Goal: Task Accomplishment & Management: Complete application form

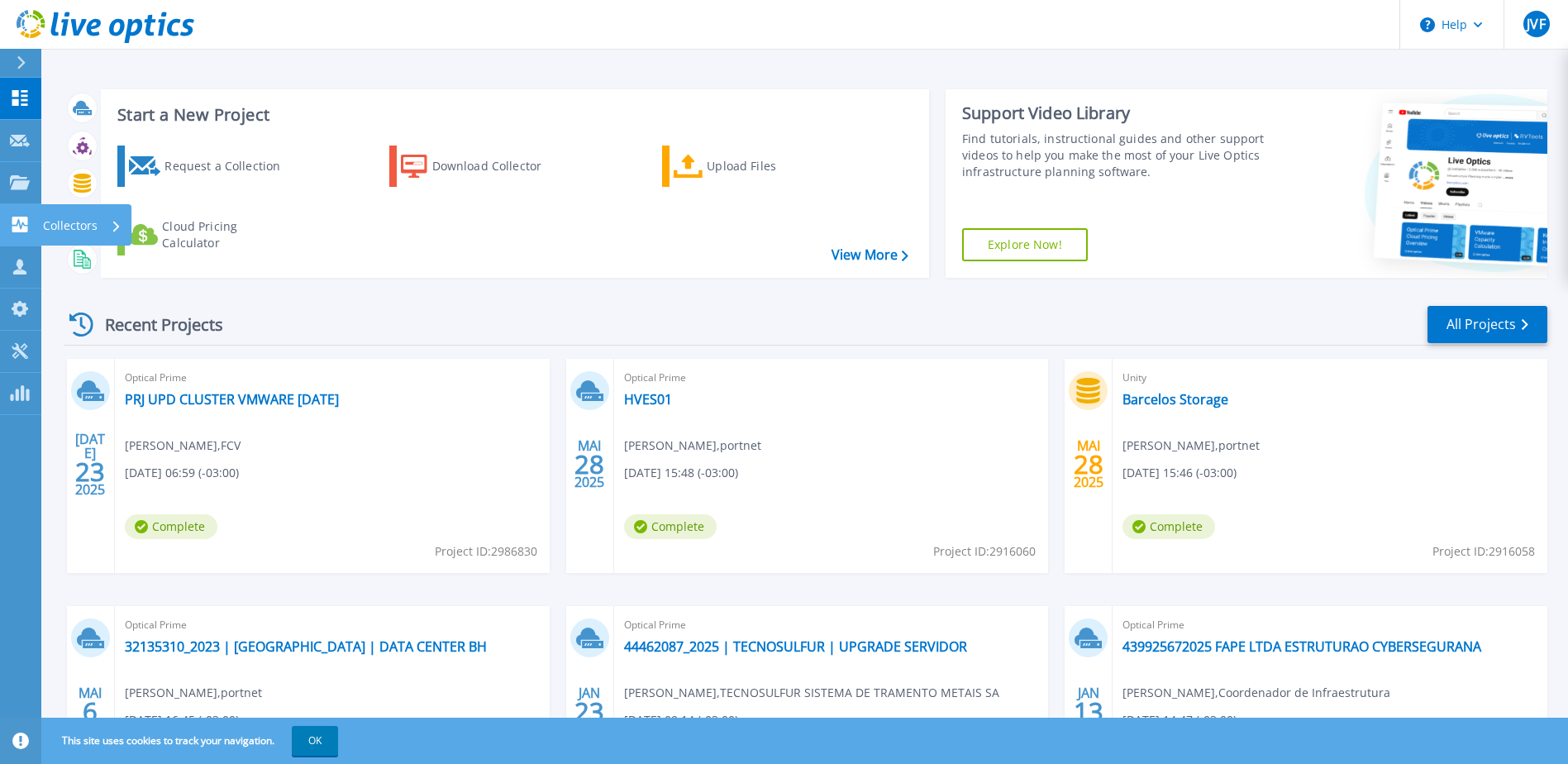
click at [16, 213] on link "Collectors Collectors" at bounding box center [21, 225] width 42 height 42
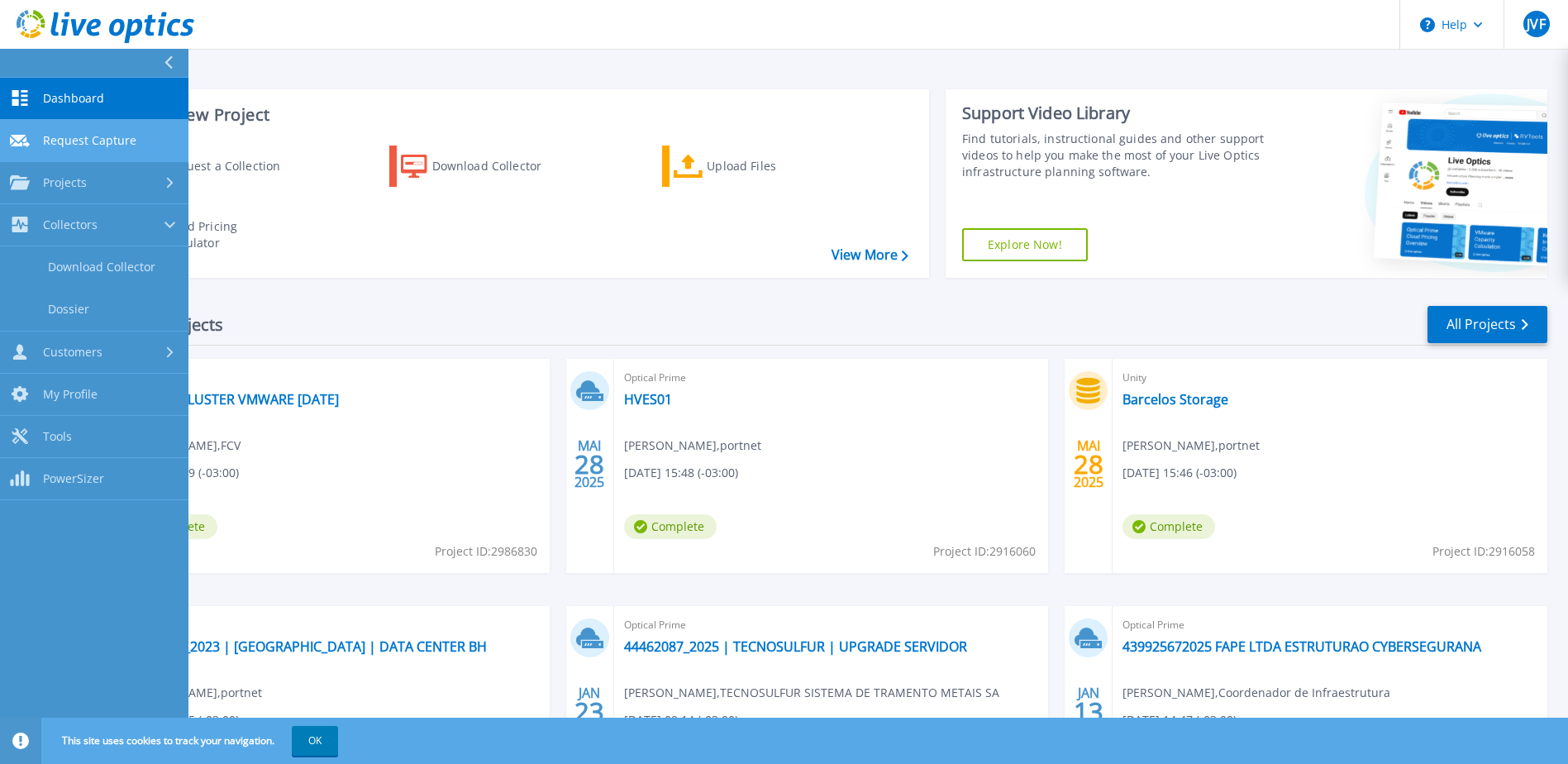
click at [97, 141] on span "Request Capture" at bounding box center [90, 140] width 94 height 15
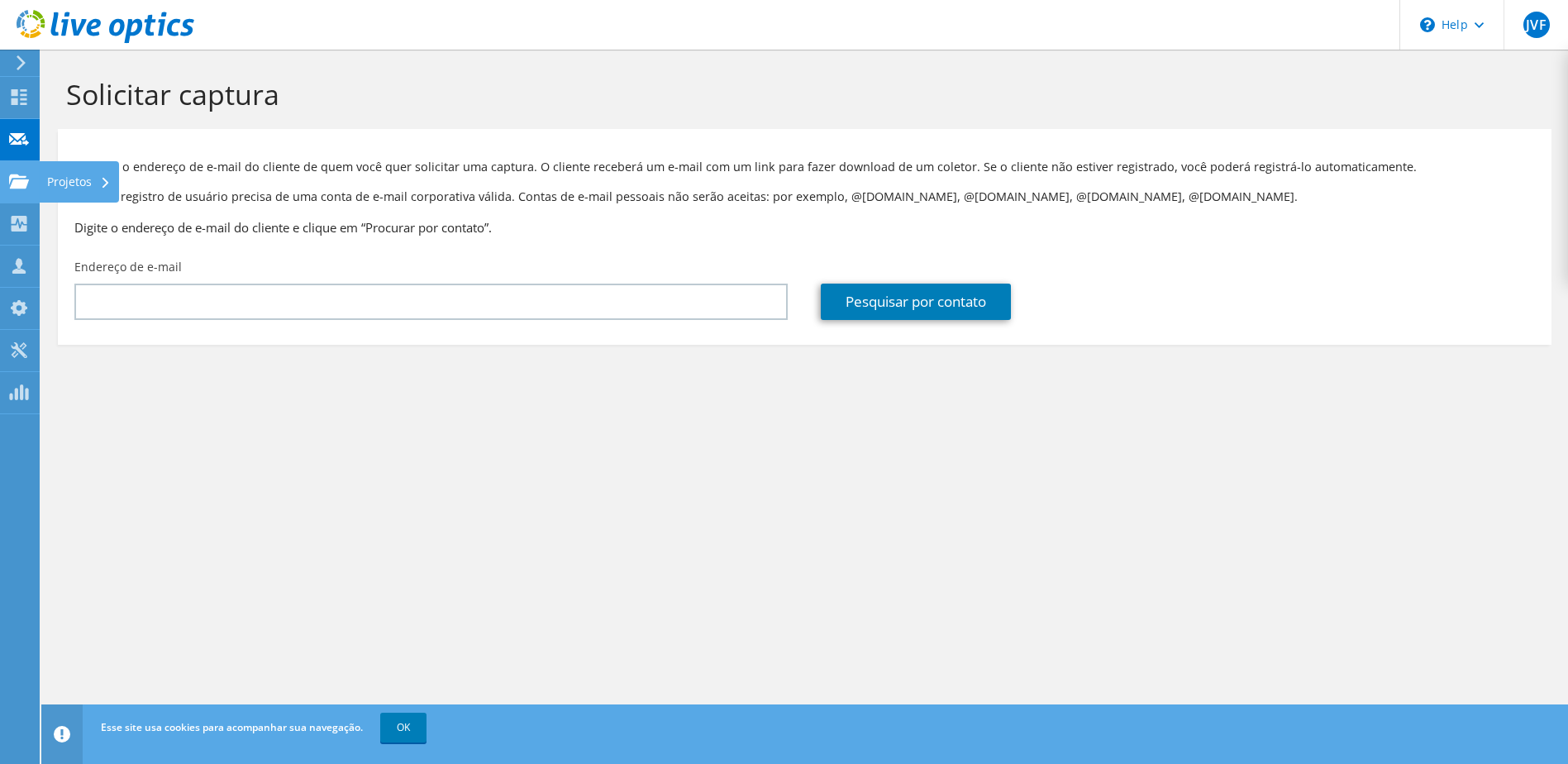
click at [18, 189] on icon at bounding box center [19, 181] width 20 height 16
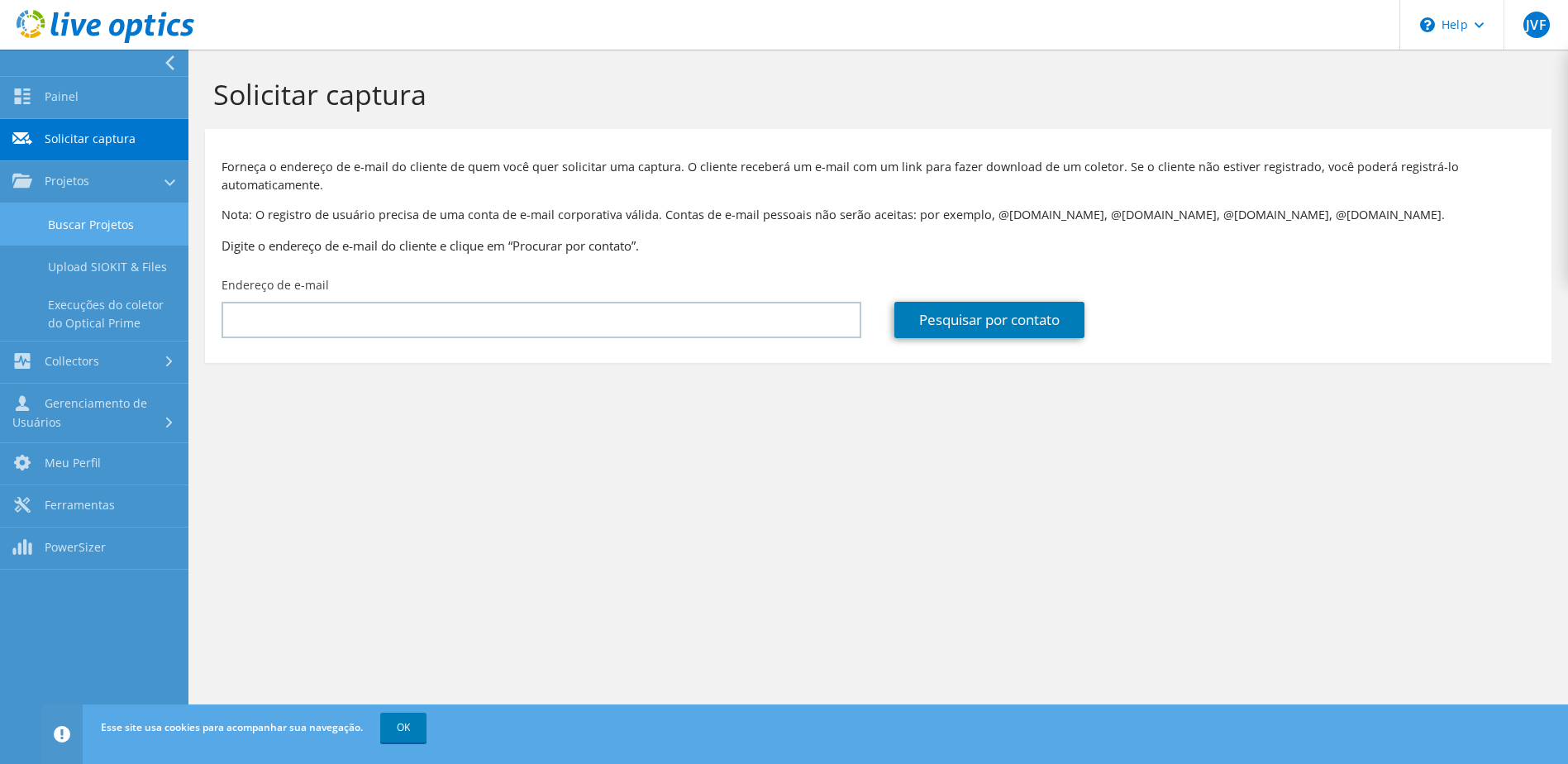
click at [47, 213] on link "Buscar Projetos" at bounding box center [94, 224] width 188 height 42
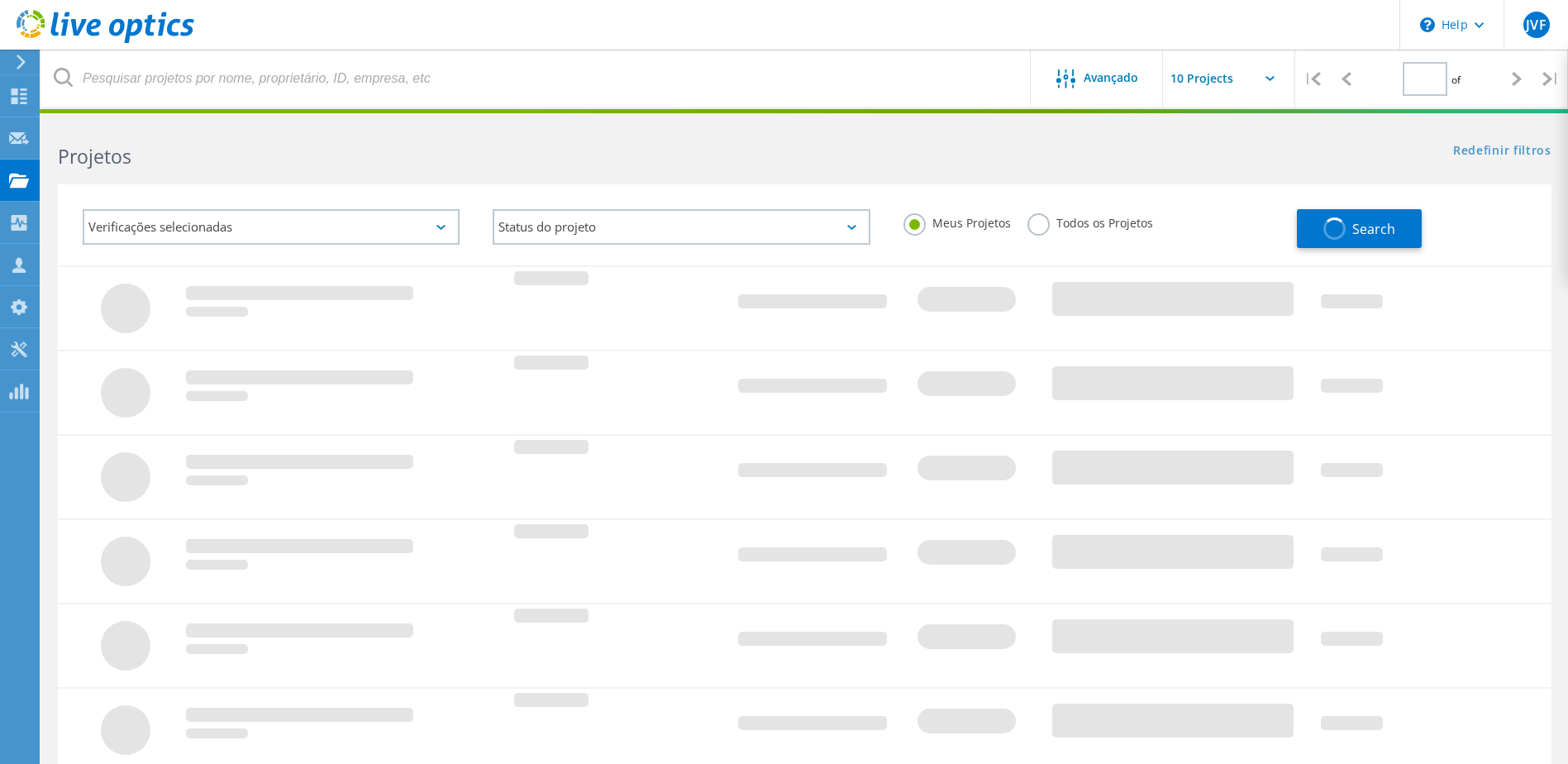
type input "1"
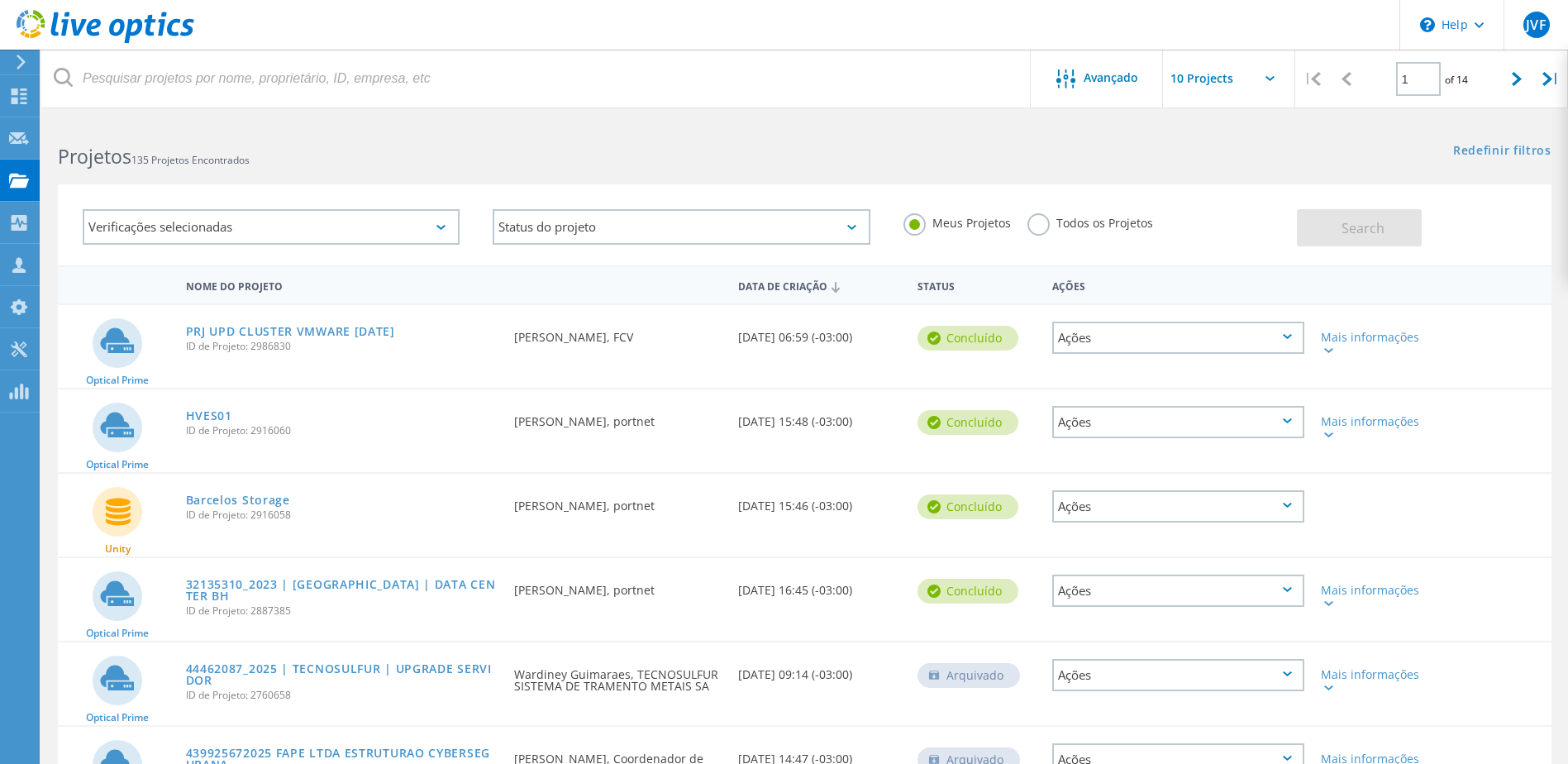
click at [266, 341] on span "ID de Projeto: 2986830" at bounding box center [342, 346] width 312 height 10
click at [266, 331] on link "PRJ UPD CLUSTER VMWARE [DATE]" at bounding box center [291, 331] width 209 height 12
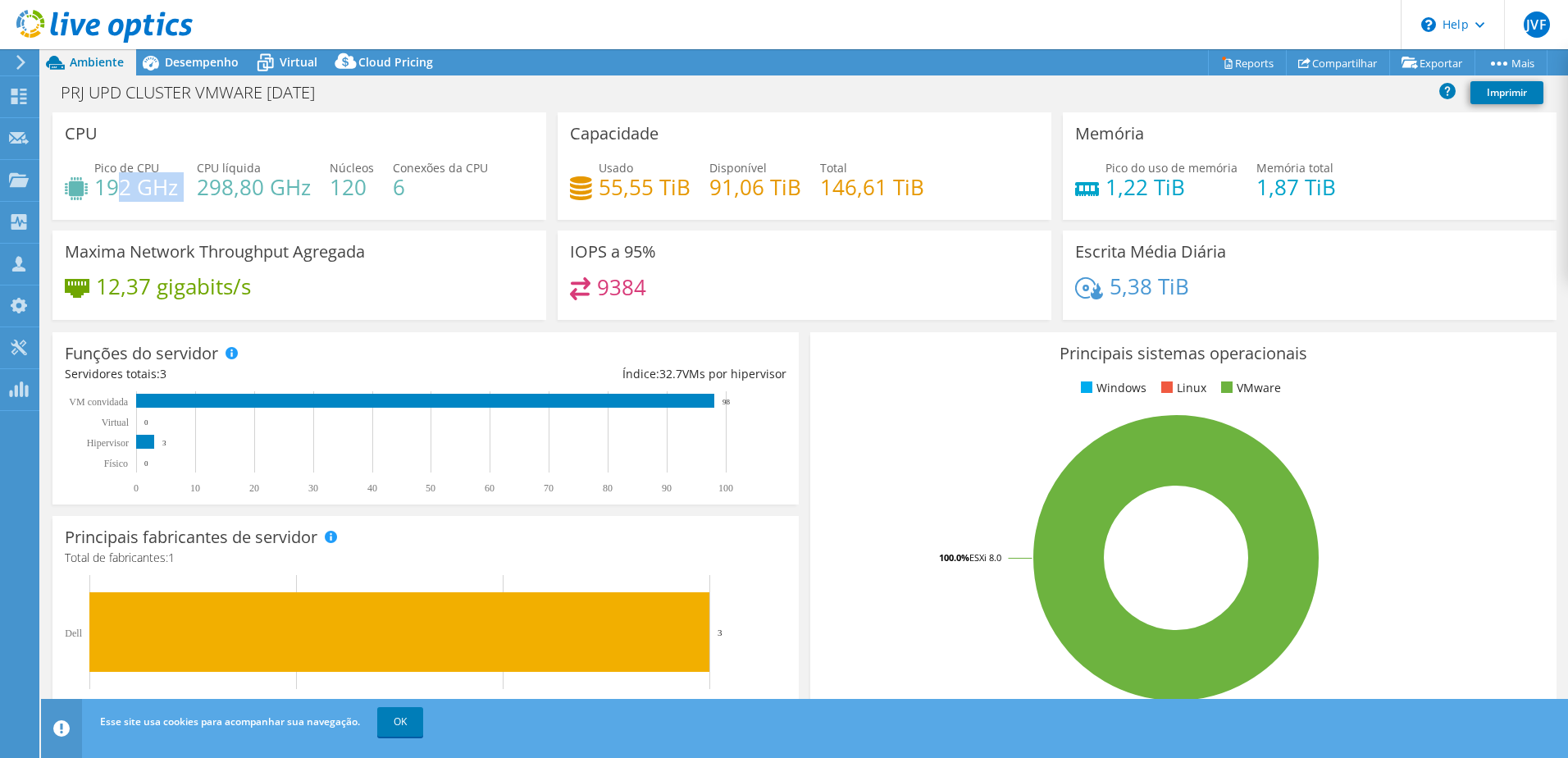
drag, startPoint x: 103, startPoint y: 196, endPoint x: 149, endPoint y: 214, distance: 49.4
click at [129, 196] on div "Pico de CPU 192 GHz CPU líquida 298,80 GHz Núcleos 120 Conexões da CPU 6" at bounding box center [300, 185] width 469 height 54
drag, startPoint x: 610, startPoint y: 189, endPoint x: 887, endPoint y: 185, distance: 277.0
click at [726, 189] on div "Usado 55,55 TiB Disponível 91,06 TiB Total 146,61 TiB" at bounding box center [805, 185] width 469 height 54
click at [853, 261] on div "IOPS a 95% 9384" at bounding box center [805, 275] width 494 height 90
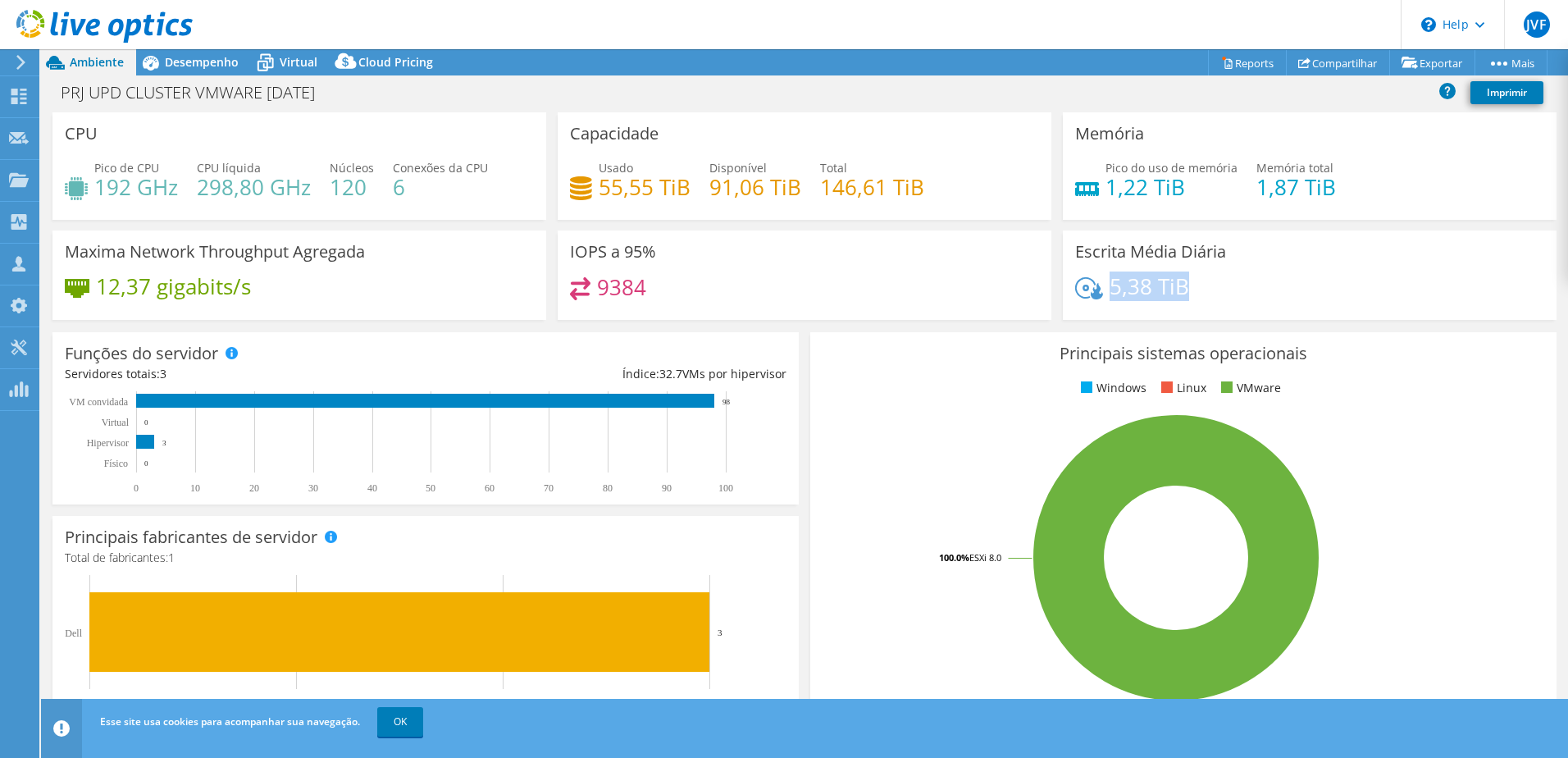
drag, startPoint x: 1107, startPoint y: 283, endPoint x: 1183, endPoint y: 285, distance: 76.0
click at [1182, 285] on div "5,38 TiB" at bounding box center [1310, 295] width 469 height 35
drag, startPoint x: 1097, startPoint y: 191, endPoint x: 1175, endPoint y: 190, distance: 78.0
click at [1175, 190] on div "Pico do uso de memória 1,22 TiB" at bounding box center [1156, 177] width 162 height 37
drag, startPoint x: 95, startPoint y: 292, endPoint x: 210, endPoint y: 287, distance: 115.1
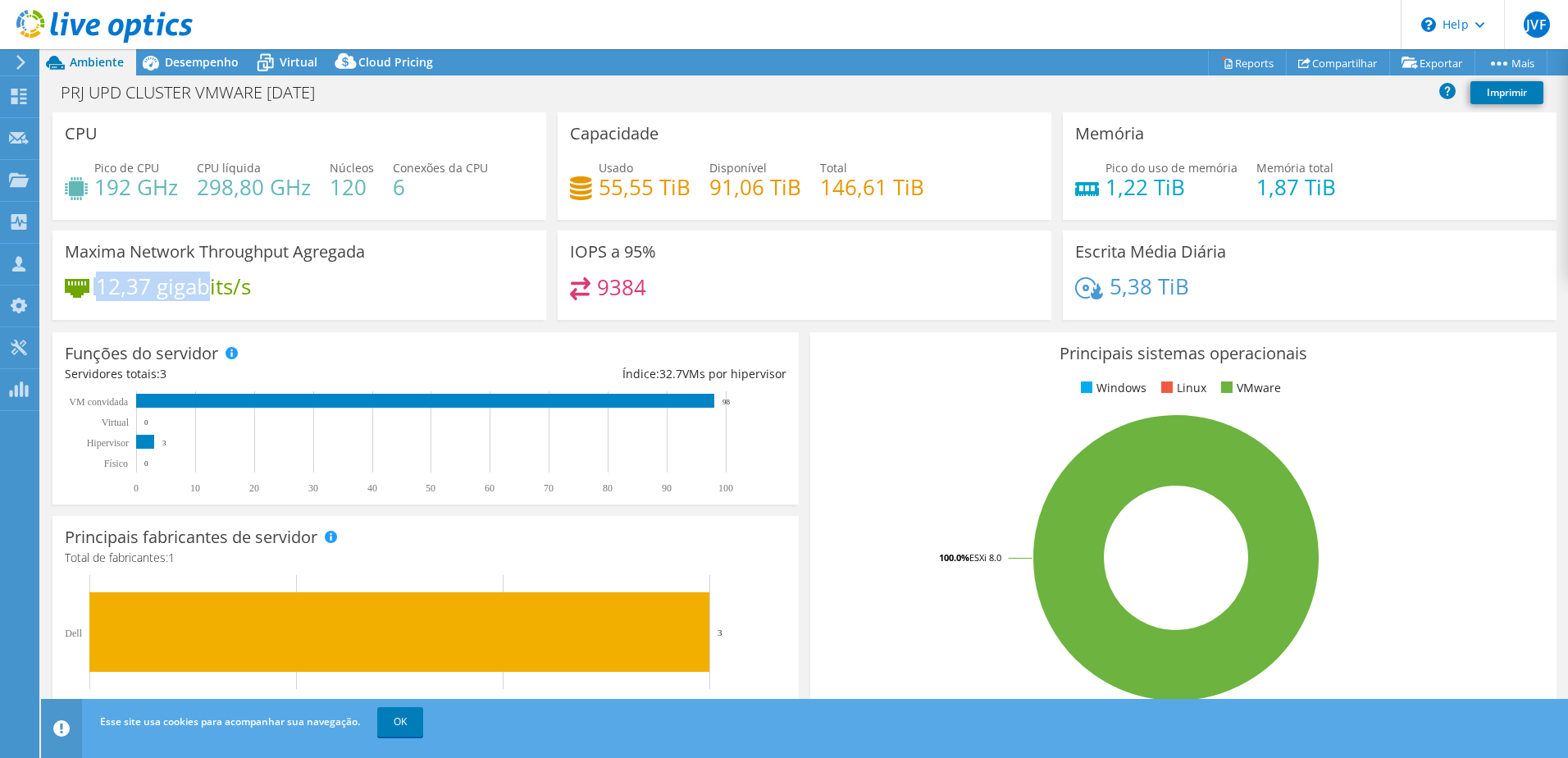
click at [210, 287] on div "12,37 gigabits/s" at bounding box center [158, 287] width 186 height 18
click at [634, 288] on h4 "9384" at bounding box center [622, 288] width 49 height 18
click at [633, 288] on h4 "9384" at bounding box center [622, 288] width 49 height 18
click at [166, 73] on div "Desempenho" at bounding box center [193, 63] width 114 height 26
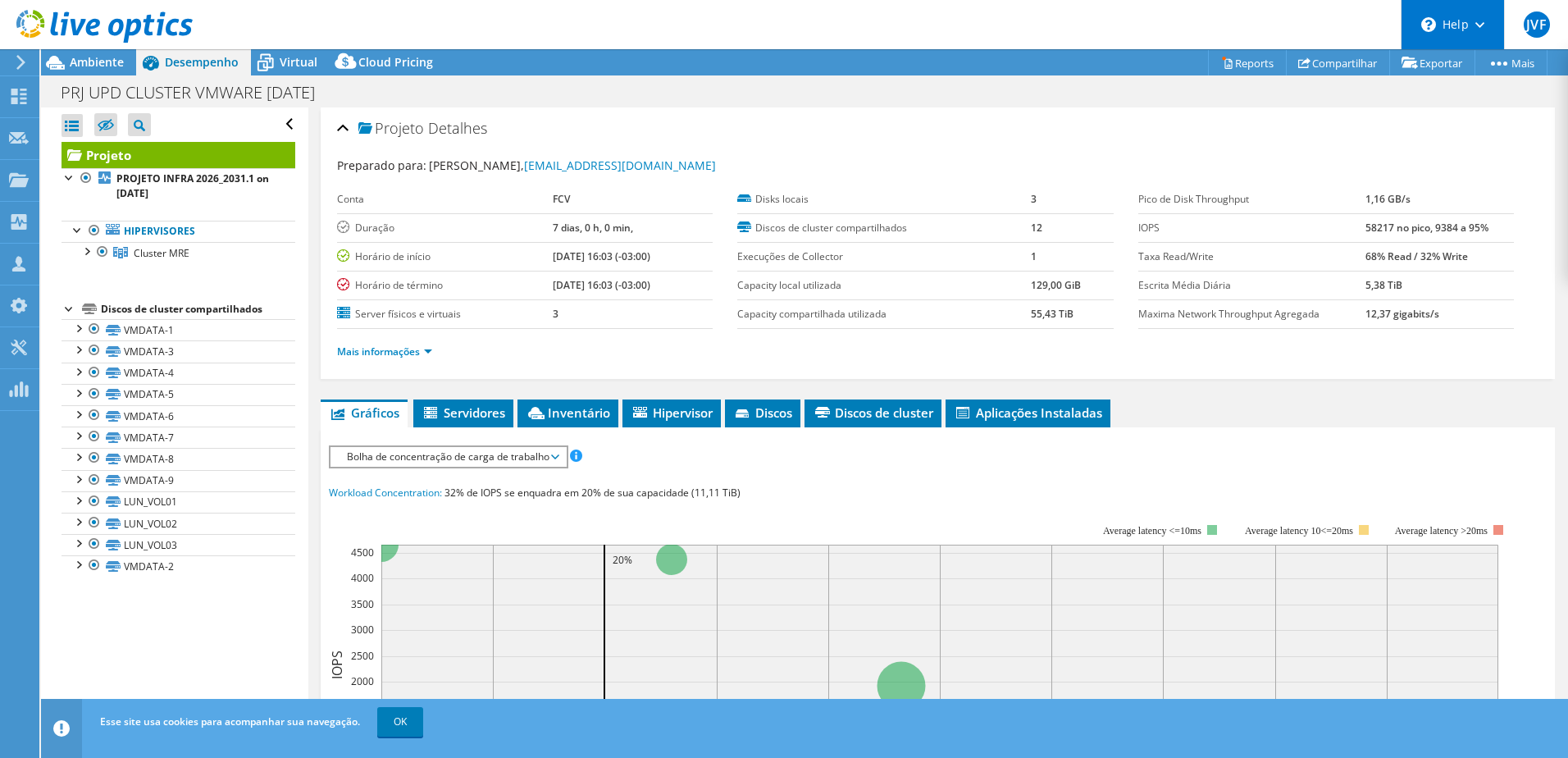
click at [1482, 14] on div "\n Help" at bounding box center [1452, 25] width 103 height 49
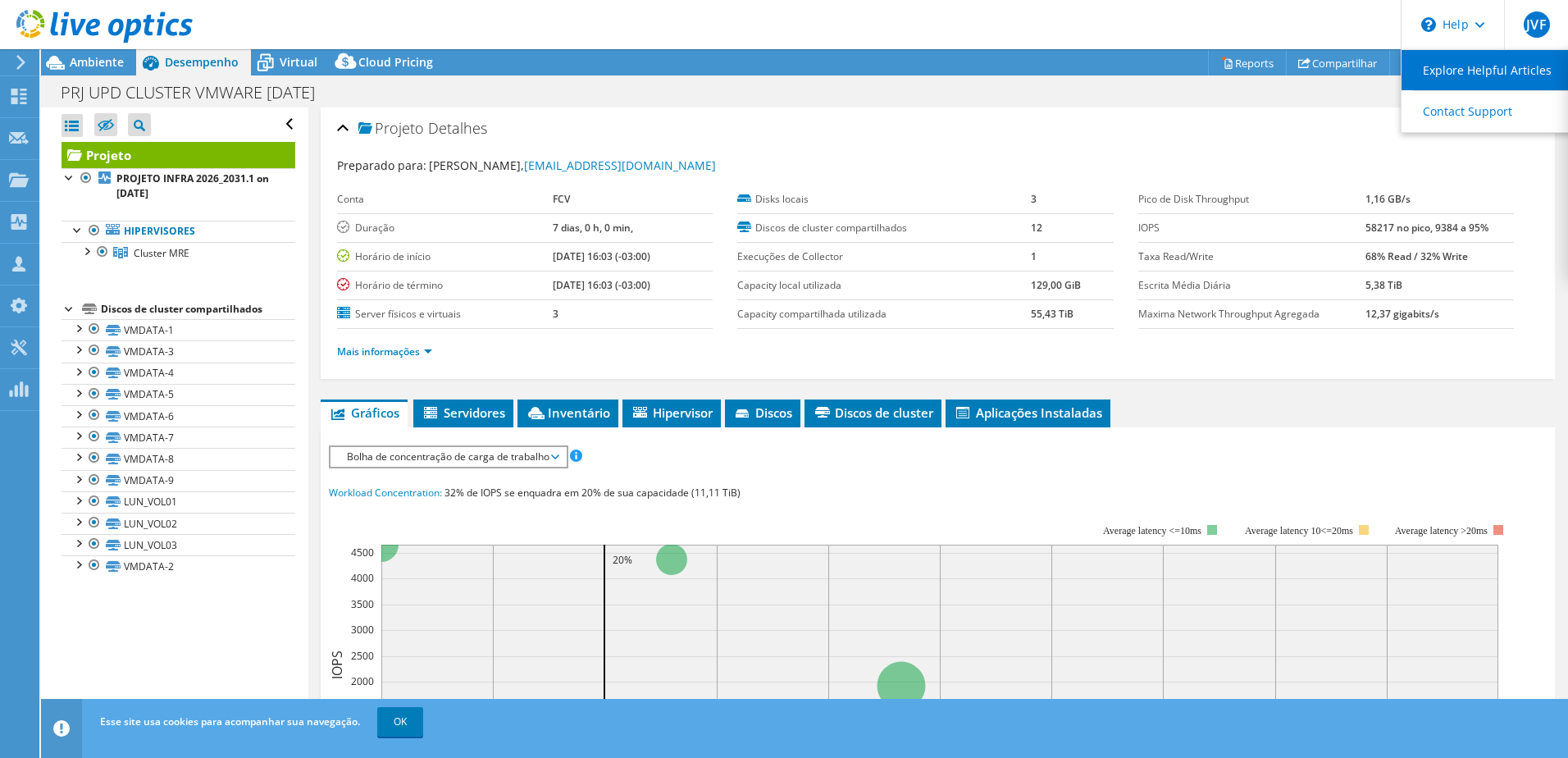
click at [1472, 75] on link "Explore Helpful Articles" at bounding box center [1493, 70] width 183 height 40
click at [887, 159] on div "Preparado para: LAERT BOTELHO, laert.botelho@fcv.org.br" at bounding box center [937, 166] width 1202 height 19
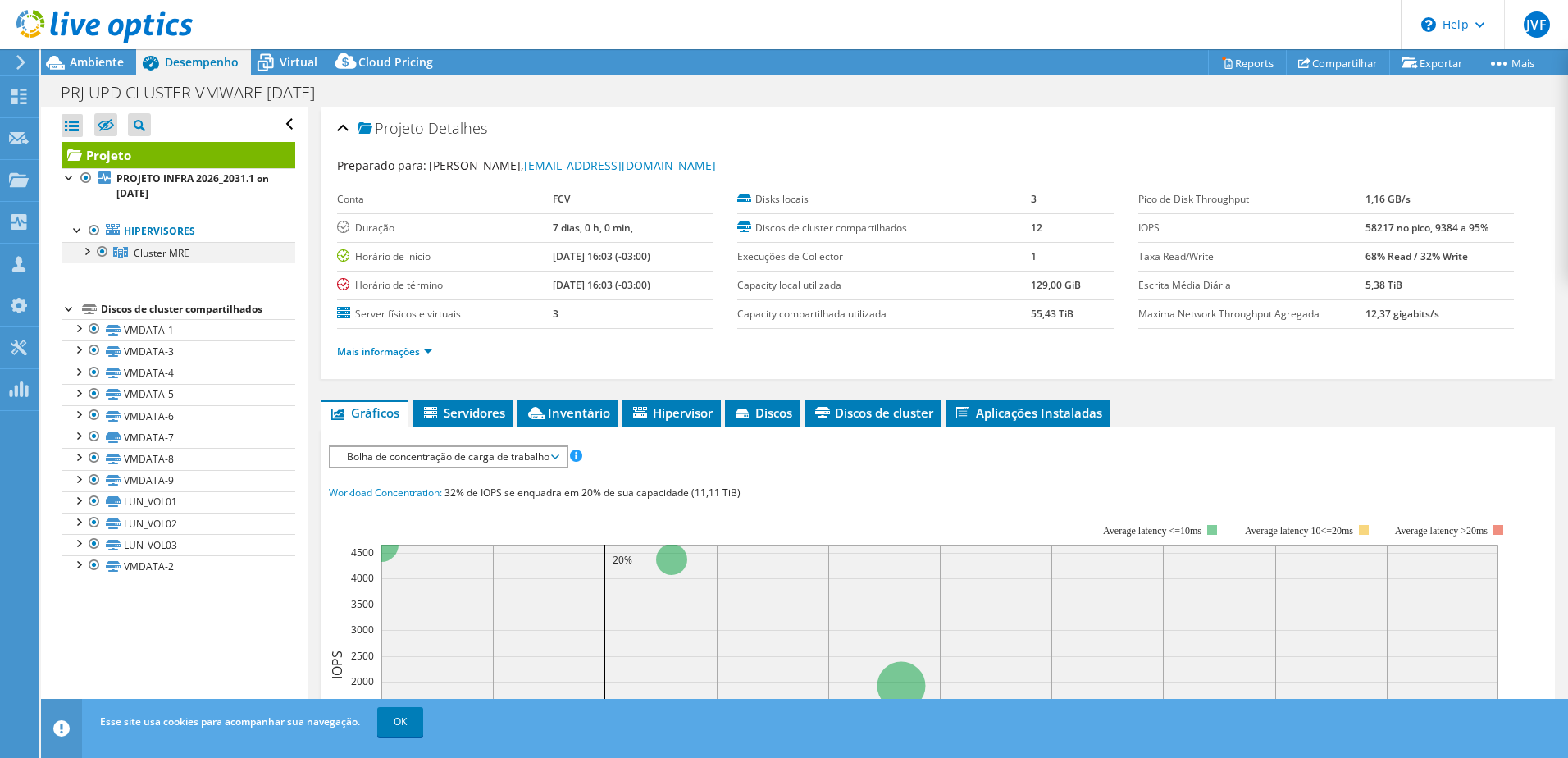
click at [86, 251] on div at bounding box center [86, 250] width 16 height 16
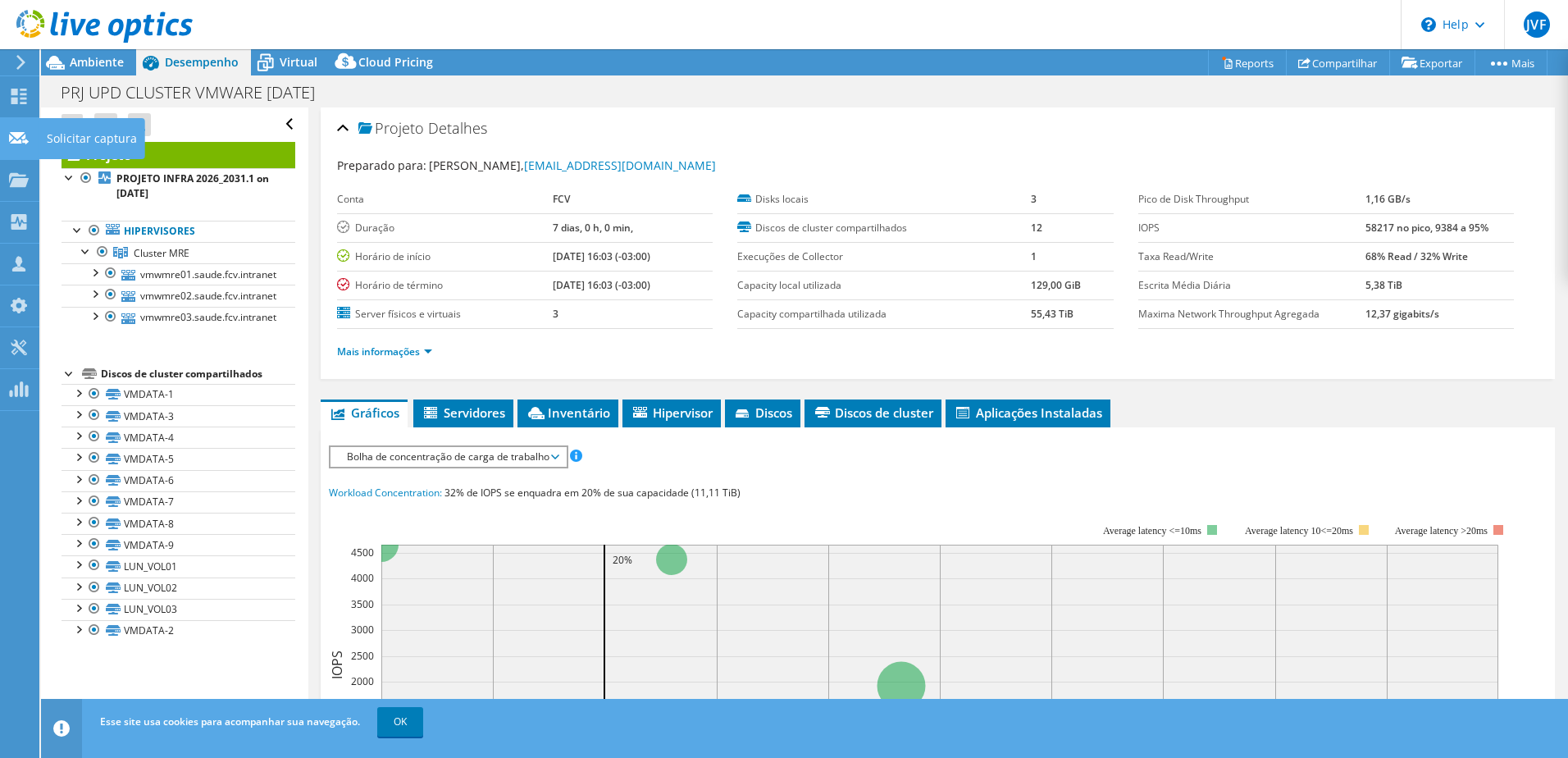
click at [27, 141] on use at bounding box center [19, 137] width 20 height 12
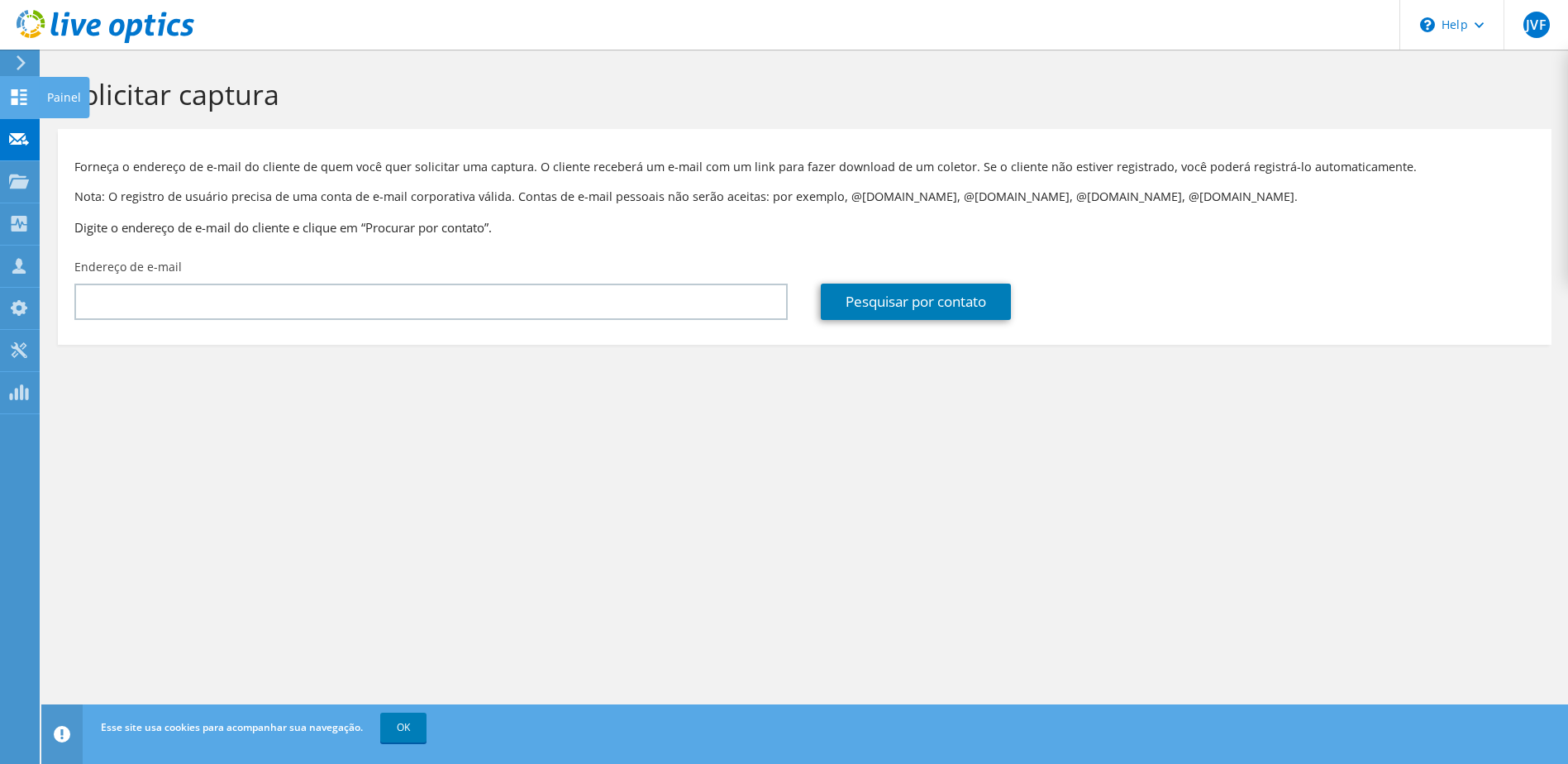
click at [20, 104] on icon at bounding box center [19, 97] width 20 height 16
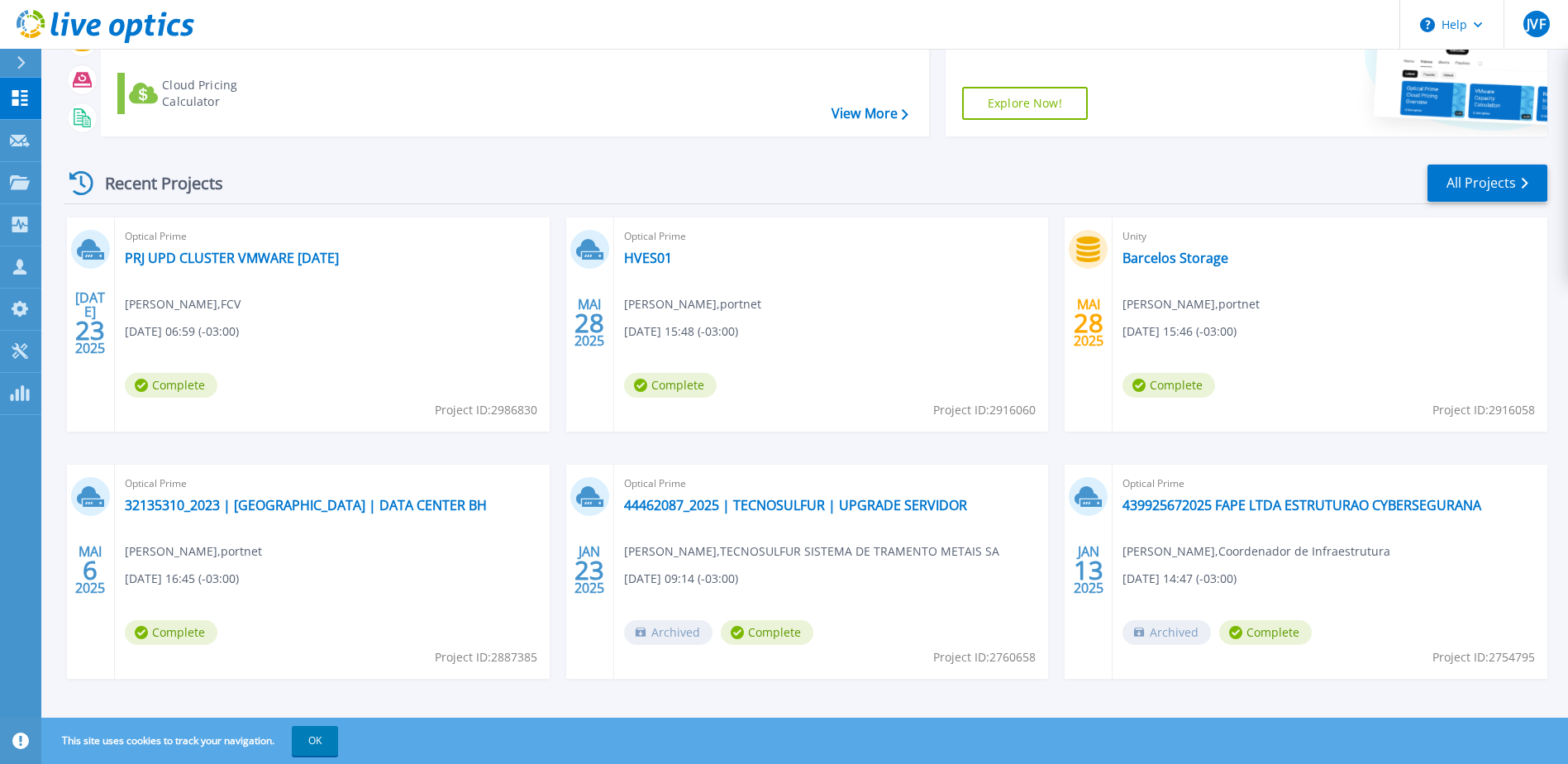
scroll to position [152, 0]
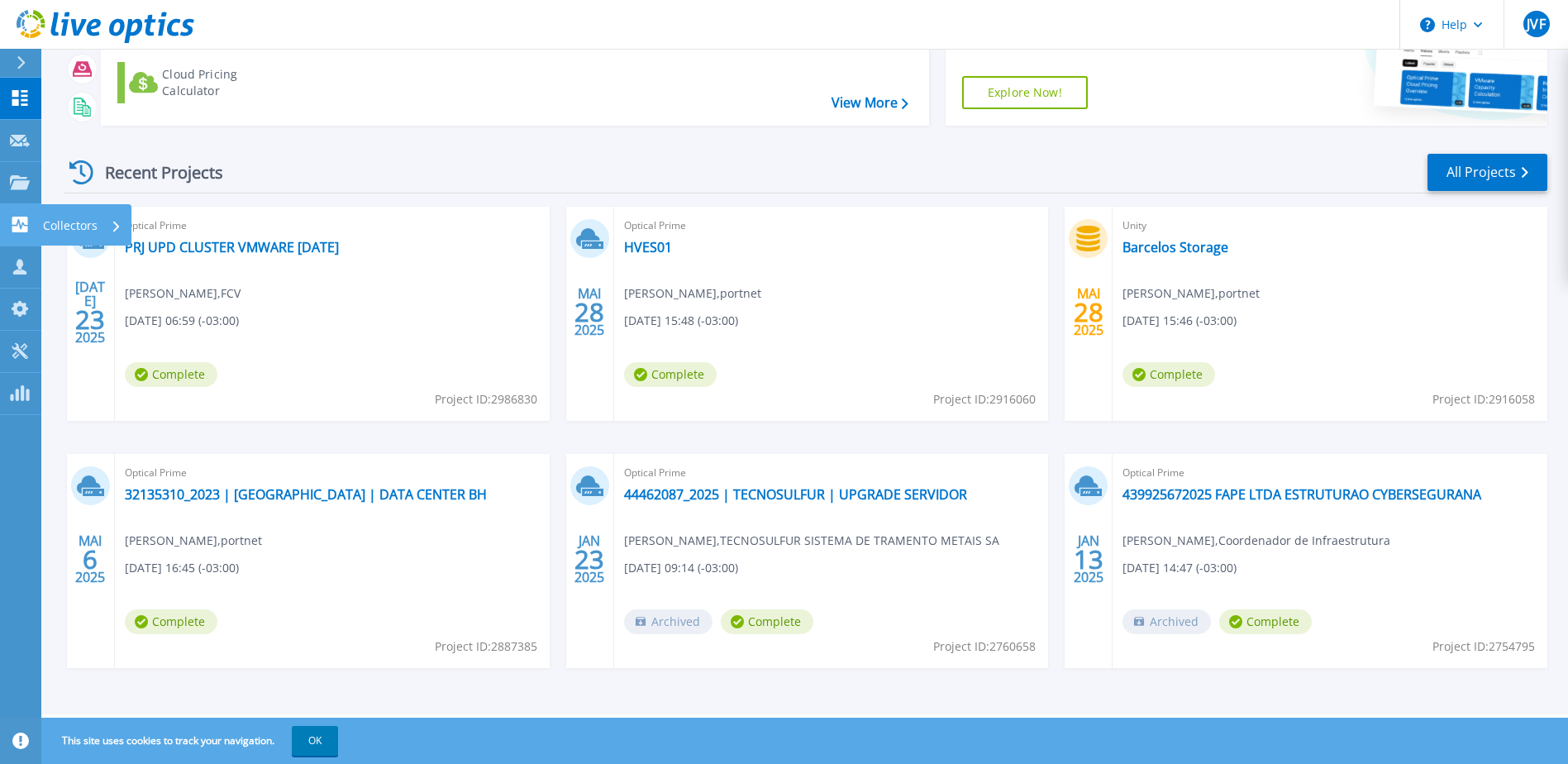
click at [19, 224] on icon at bounding box center [20, 224] width 20 height 16
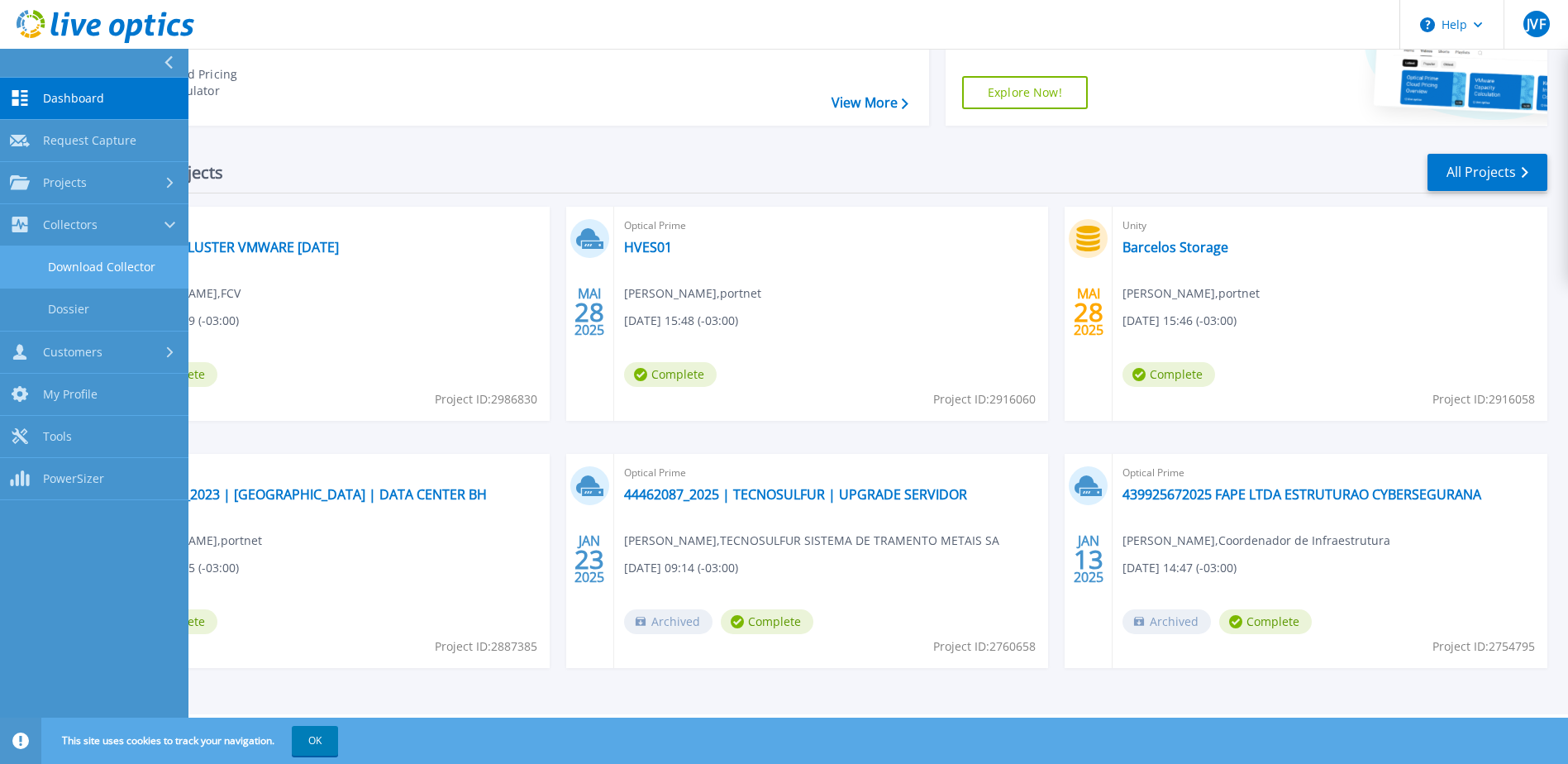
click at [110, 271] on link "Download Collector" at bounding box center [94, 267] width 188 height 42
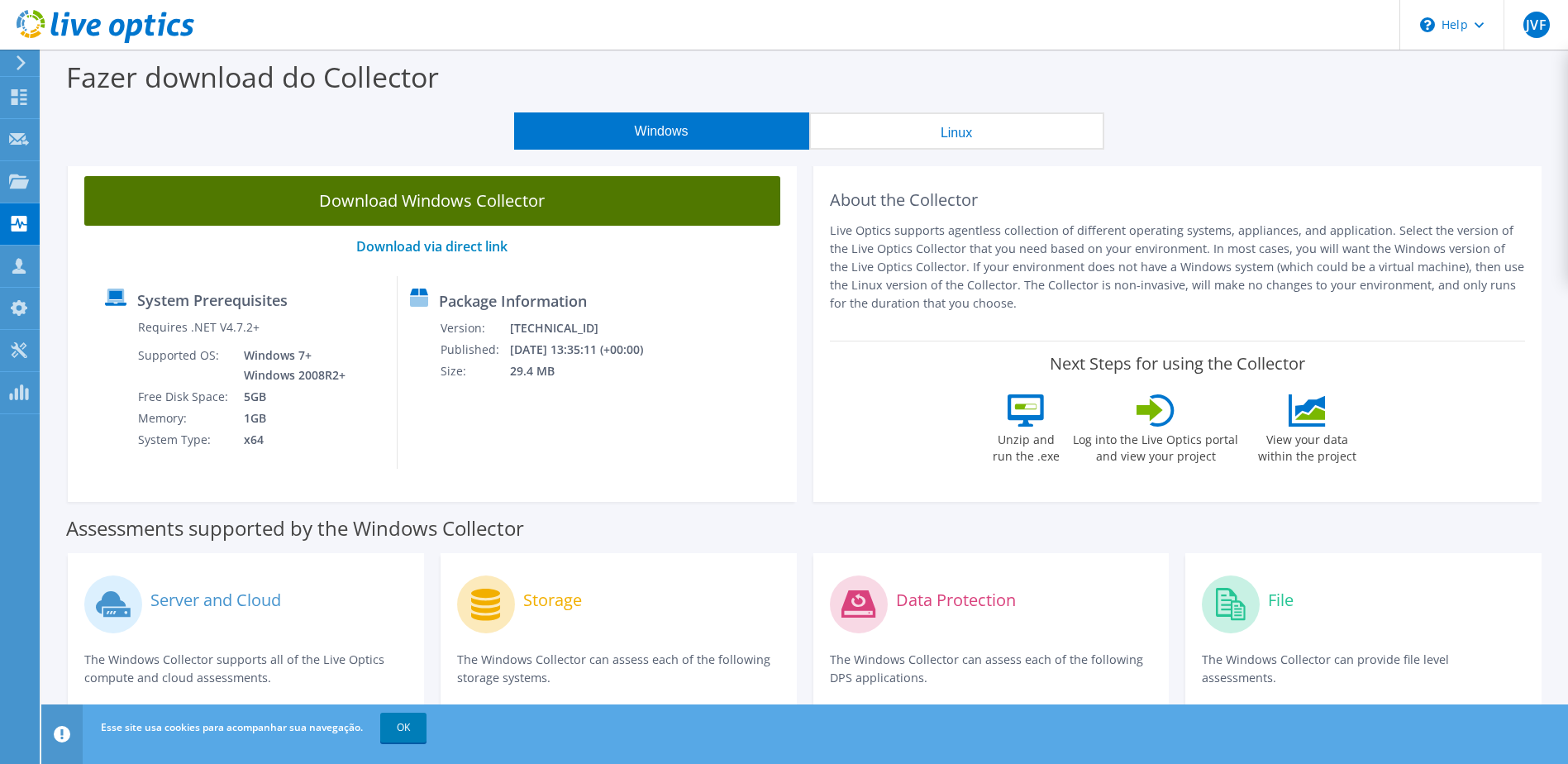
click at [458, 205] on link "Download Windows Collector" at bounding box center [432, 201] width 696 height 50
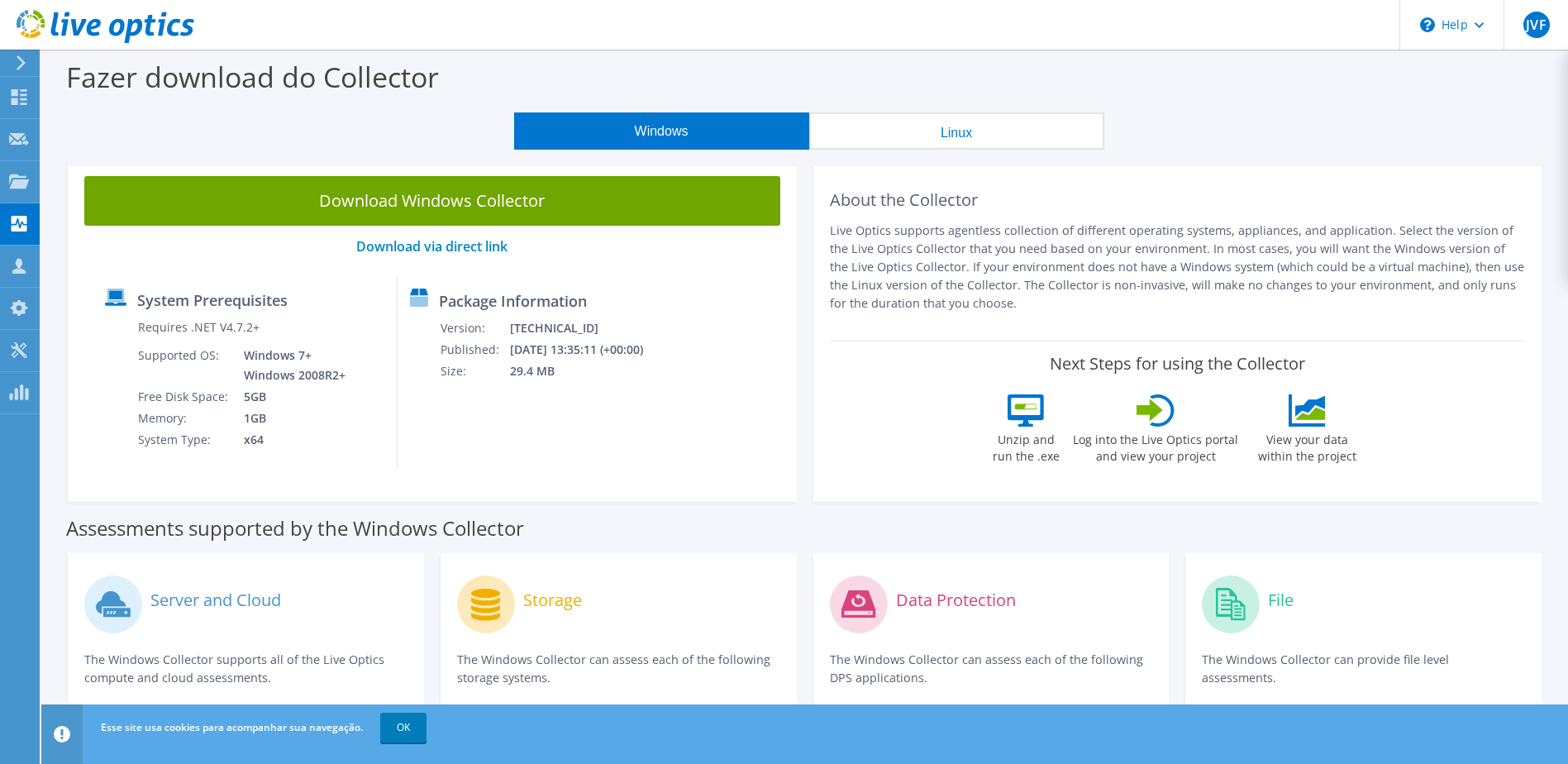
click at [315, 22] on header "JVF Membro da equipe Jenner [PERSON_NAME] [EMAIL_ADDRESS][DOMAIN_NAME] [GEOGRAP…" at bounding box center [784, 25] width 1568 height 50
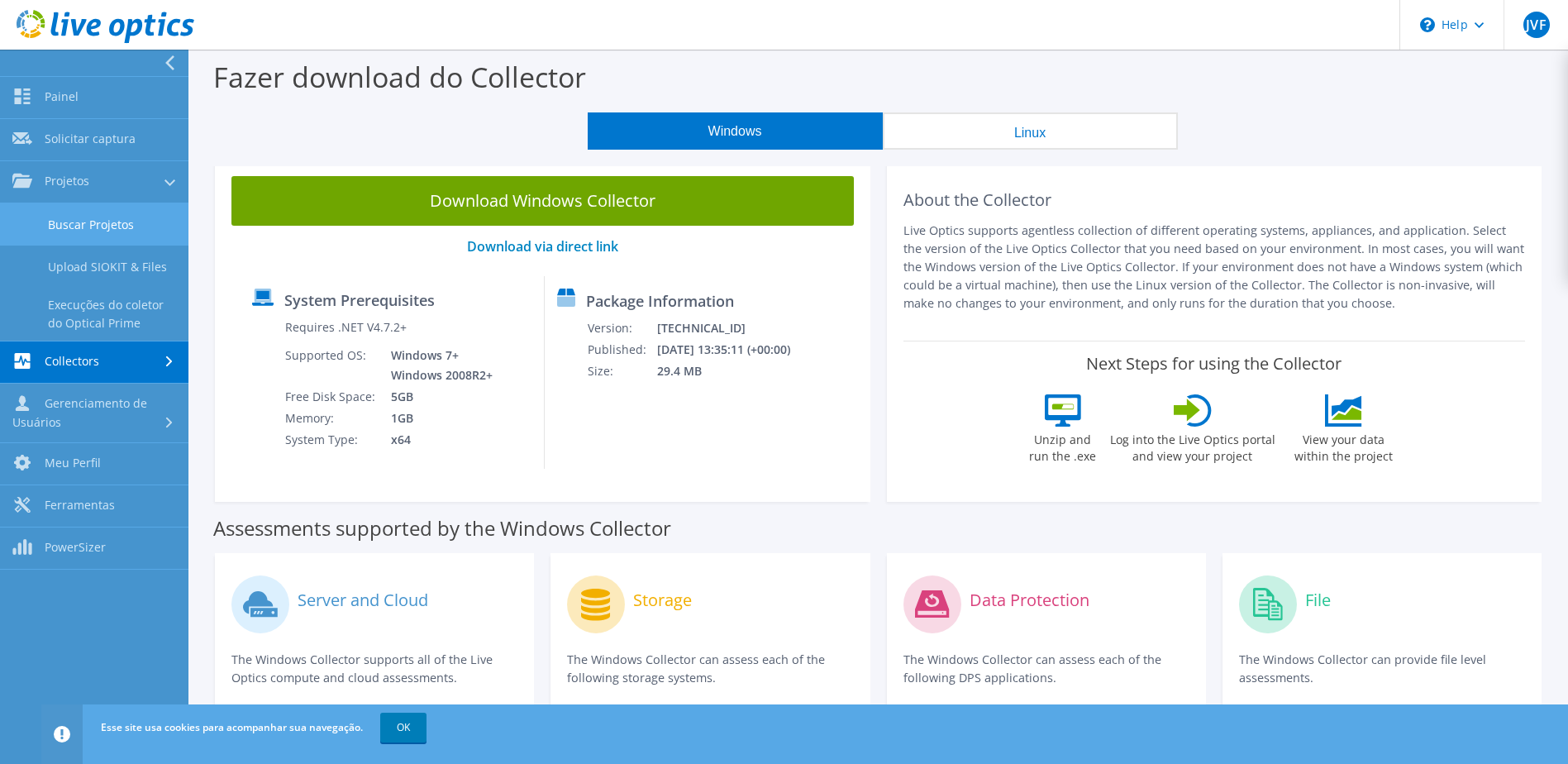
click at [54, 229] on link "Buscar Projetos" at bounding box center [94, 224] width 188 height 42
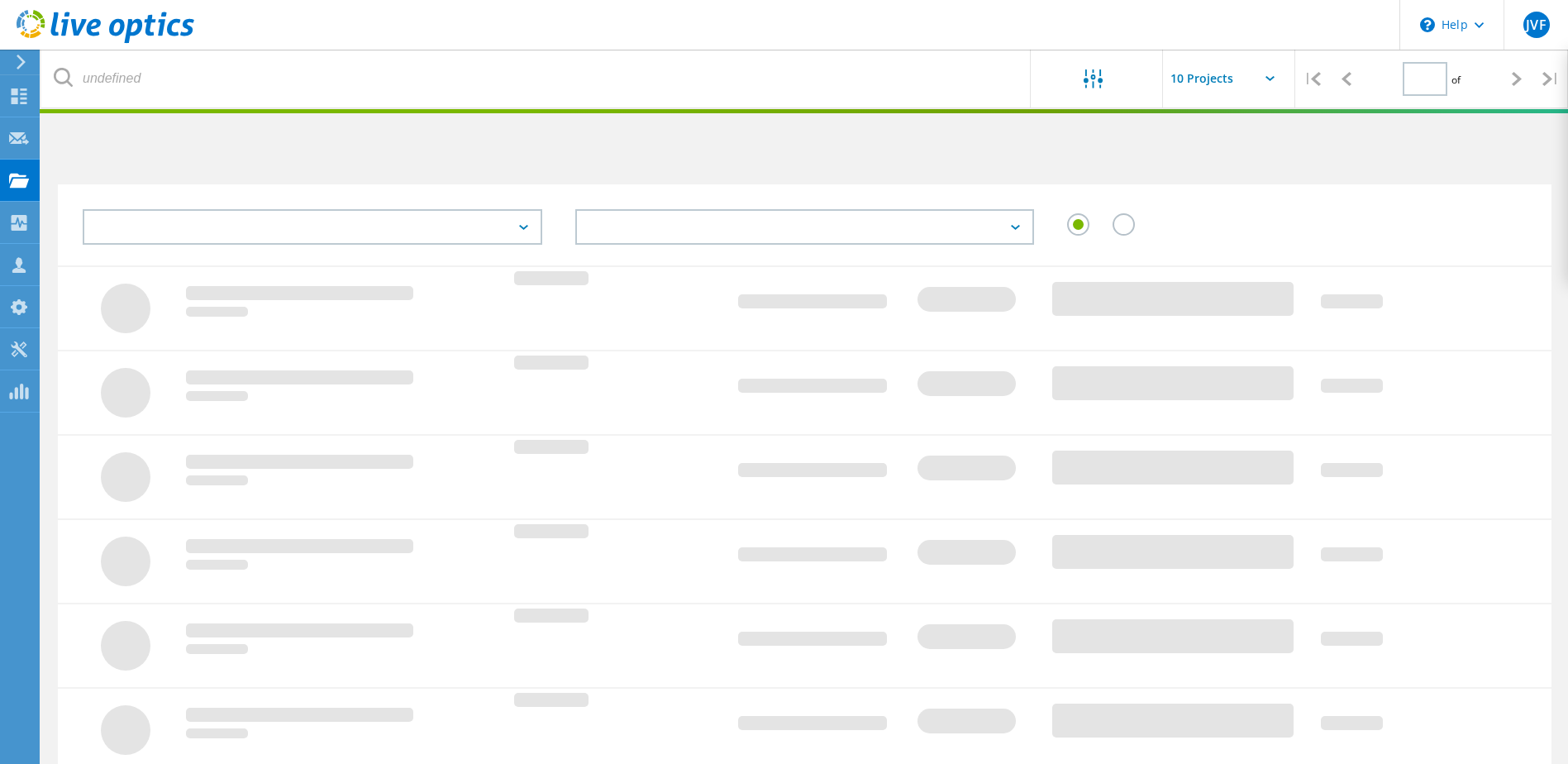
type input "1"
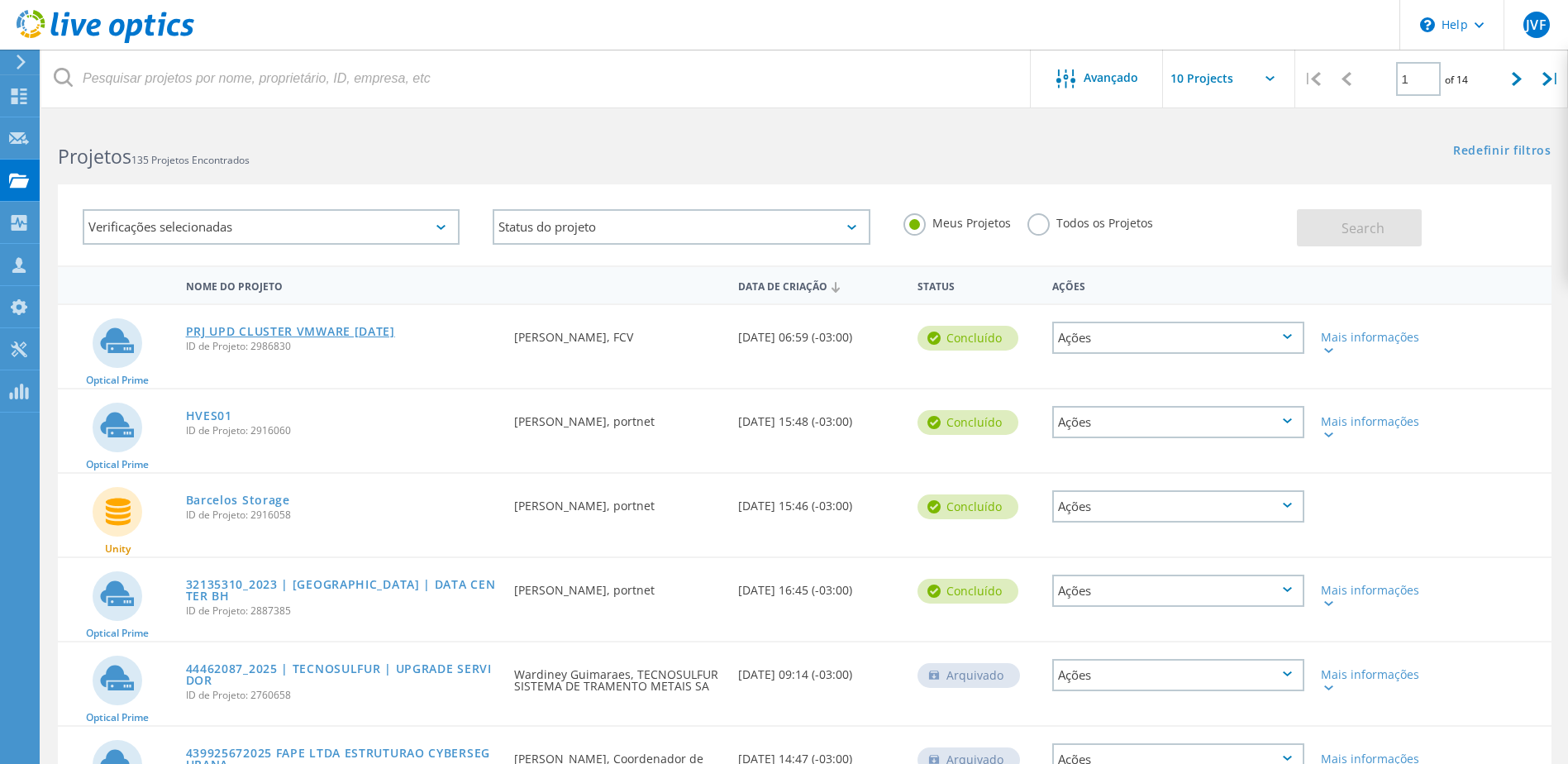
click at [262, 326] on link "PRJ UPD CLUSTER VMWARE [DATE]" at bounding box center [291, 331] width 209 height 12
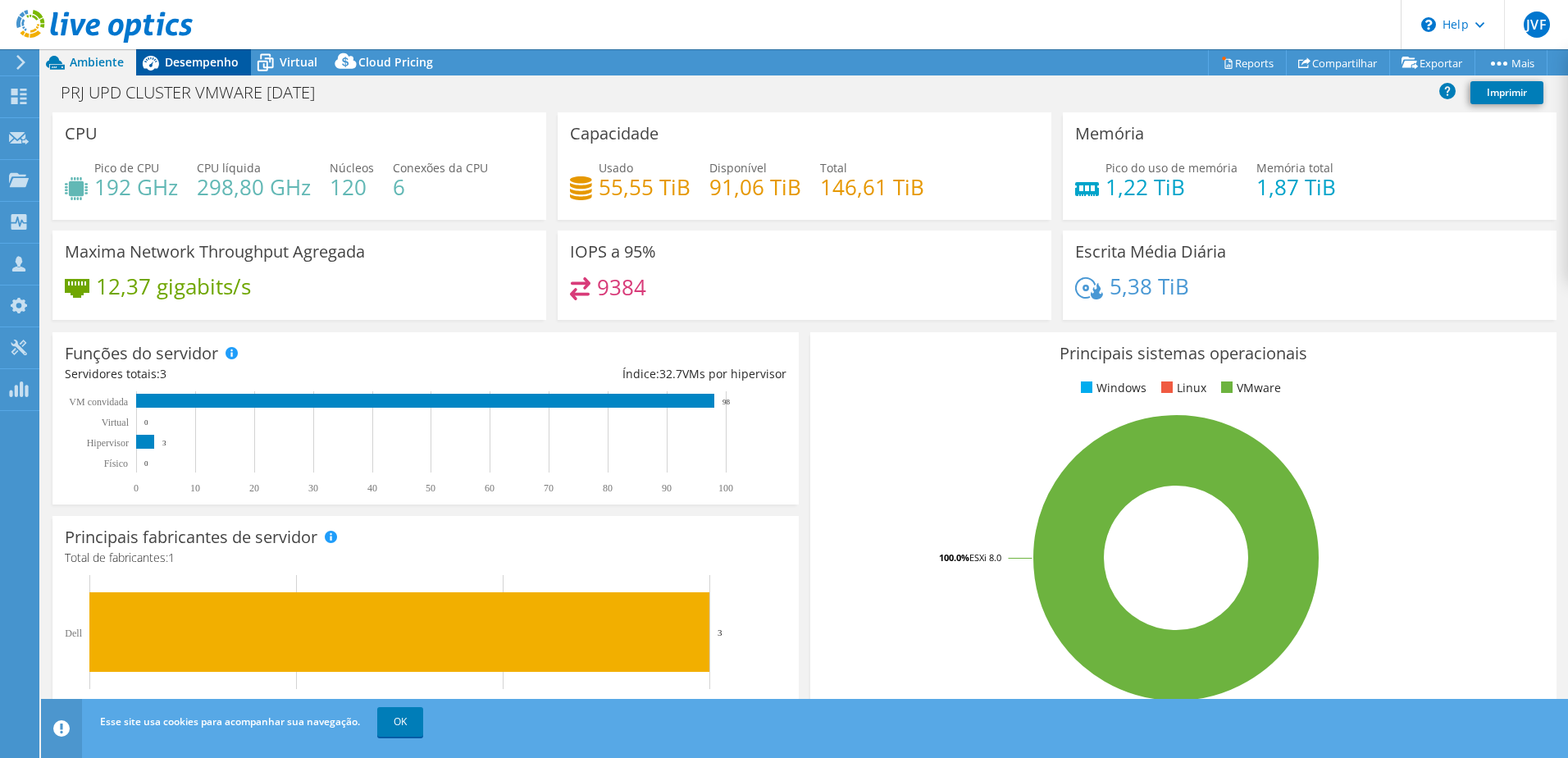
click at [183, 63] on span "Desempenho" at bounding box center [202, 62] width 74 height 16
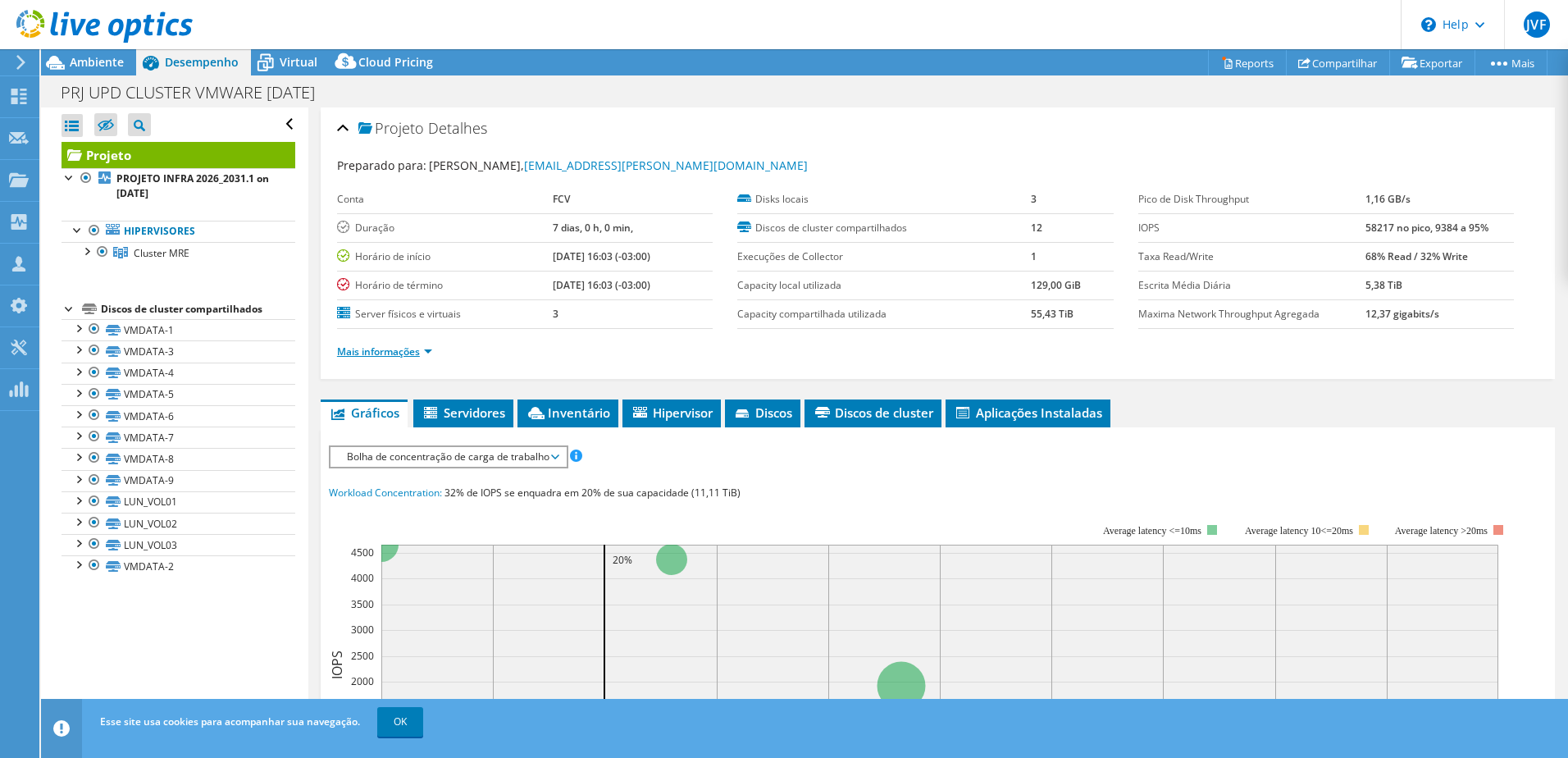
click at [406, 355] on link "Mais informações" at bounding box center [385, 351] width 96 height 14
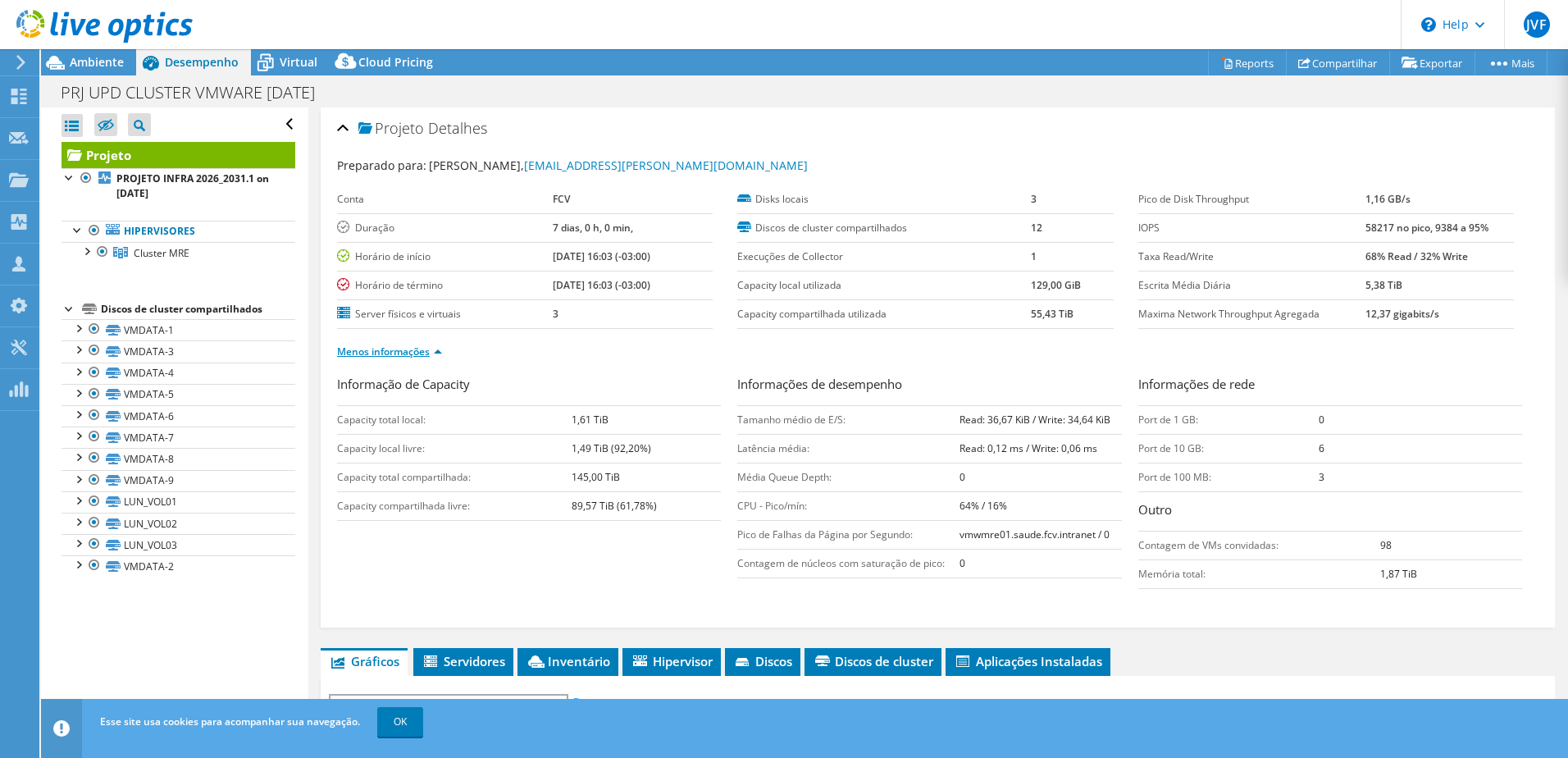
scroll to position [164, 0]
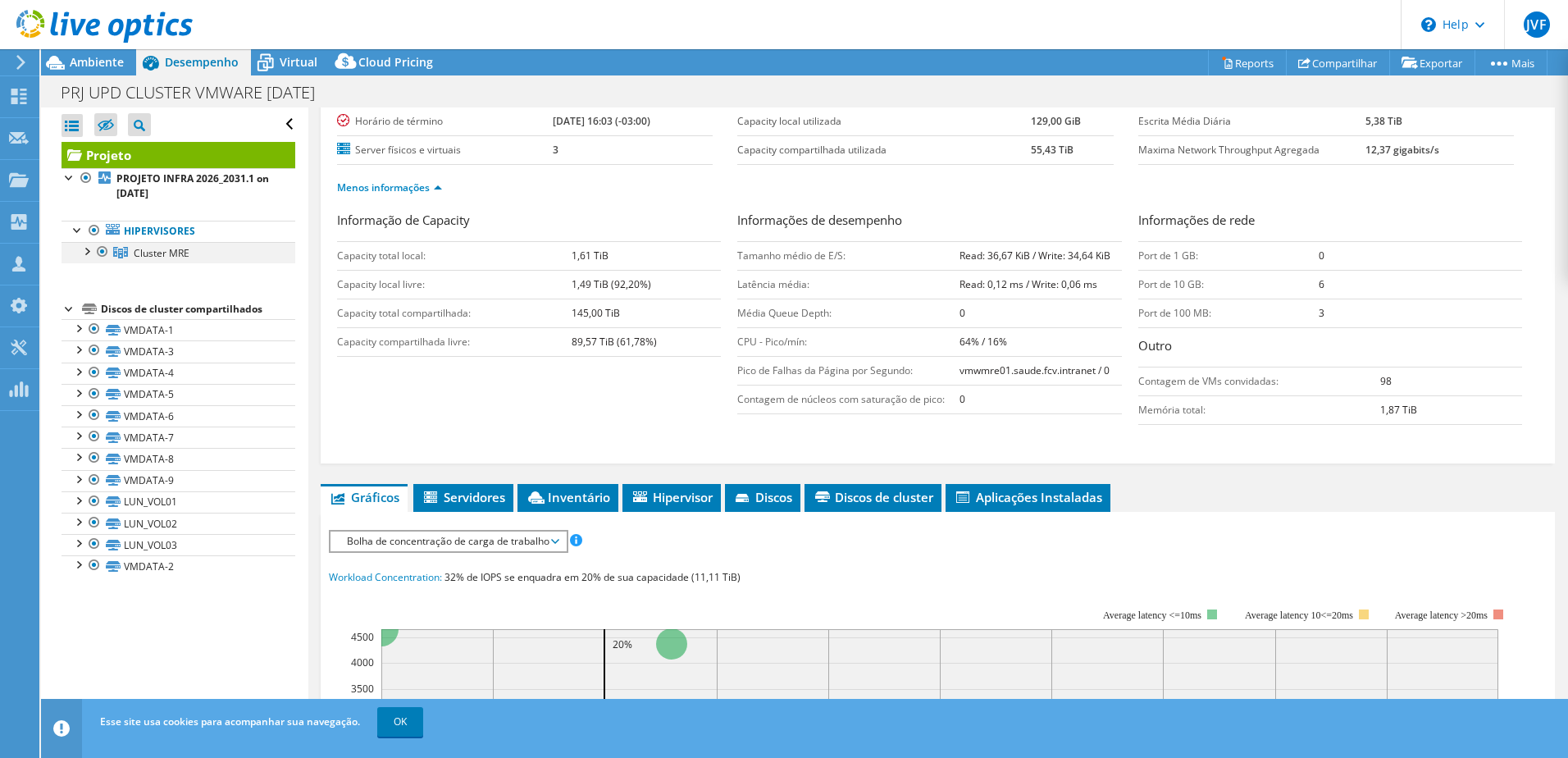
click at [91, 255] on div at bounding box center [86, 250] width 16 height 16
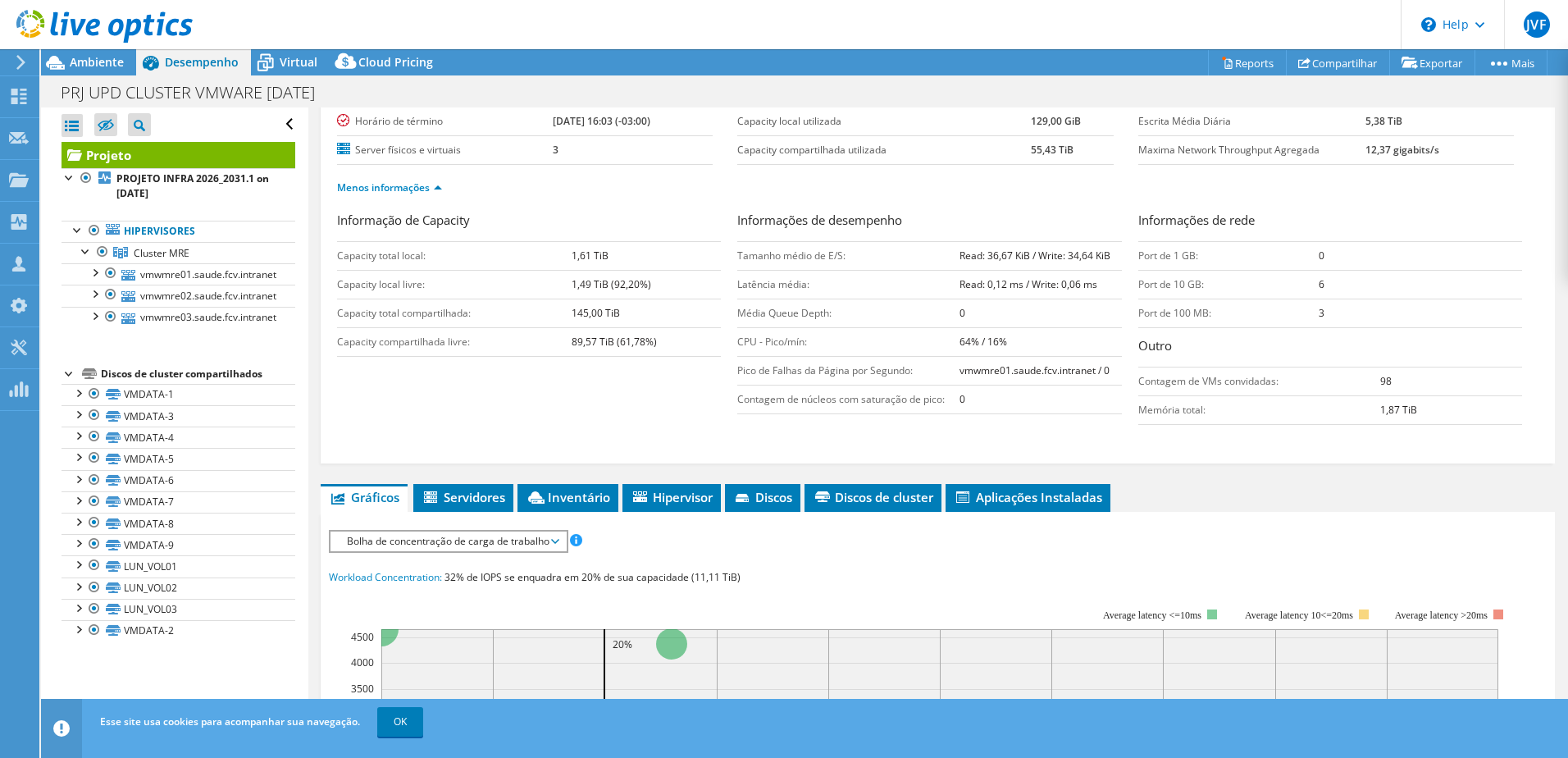
click at [80, 54] on div at bounding box center [96, 27] width 193 height 55
click at [14, 224] on use at bounding box center [19, 222] width 16 height 16
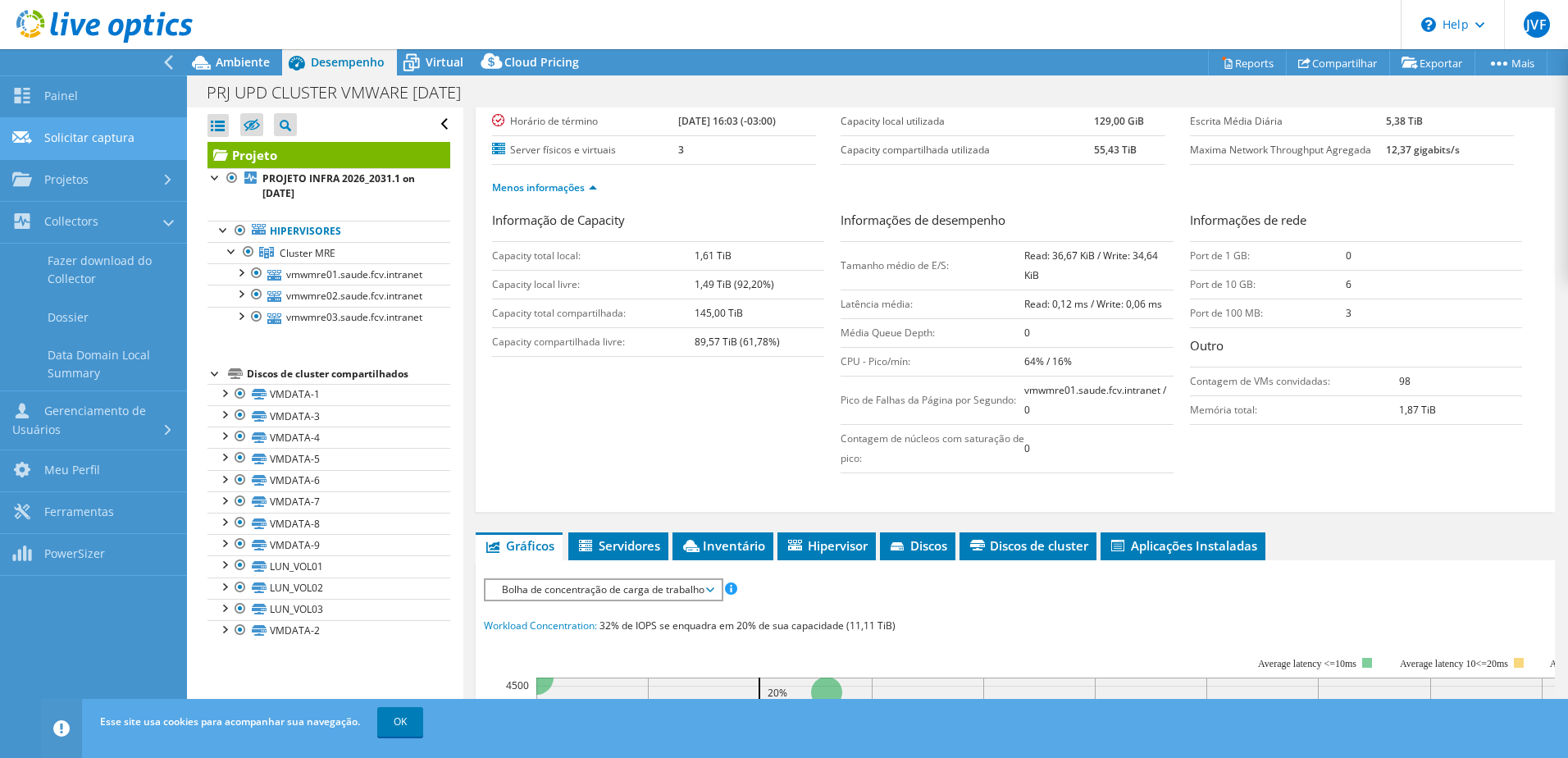
click at [84, 143] on link "Solicitar captura" at bounding box center [93, 138] width 187 height 42
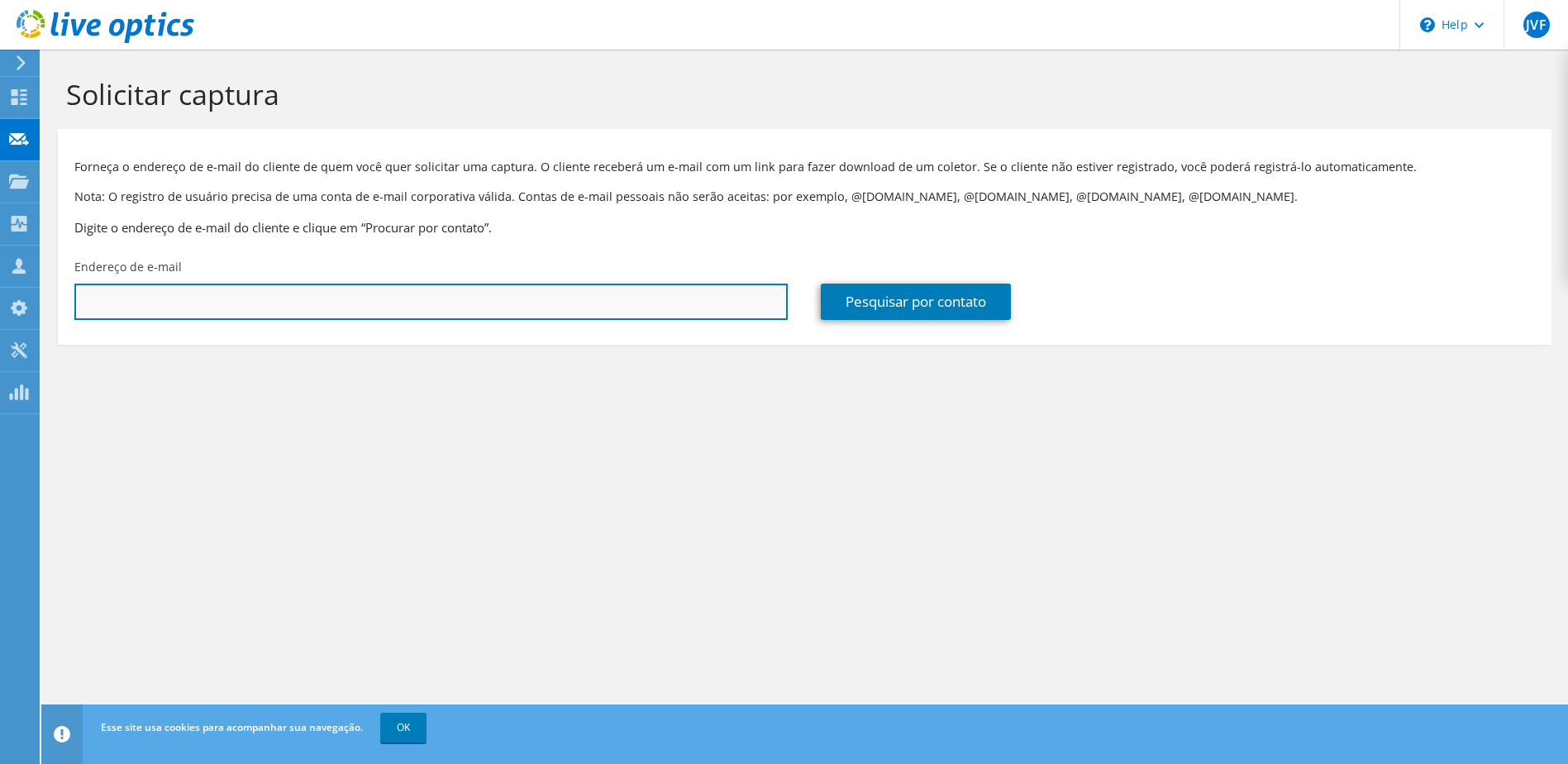
click at [262, 319] on input "text" at bounding box center [432, 302] width 714 height 37
type input "[PERSON_NAME][EMAIL_ADDRESS][DOMAIN_NAME]"
type input "CLUBE ATLETICO MINEIRO"
type input "Luiz Gustavo"
type input "Batista"
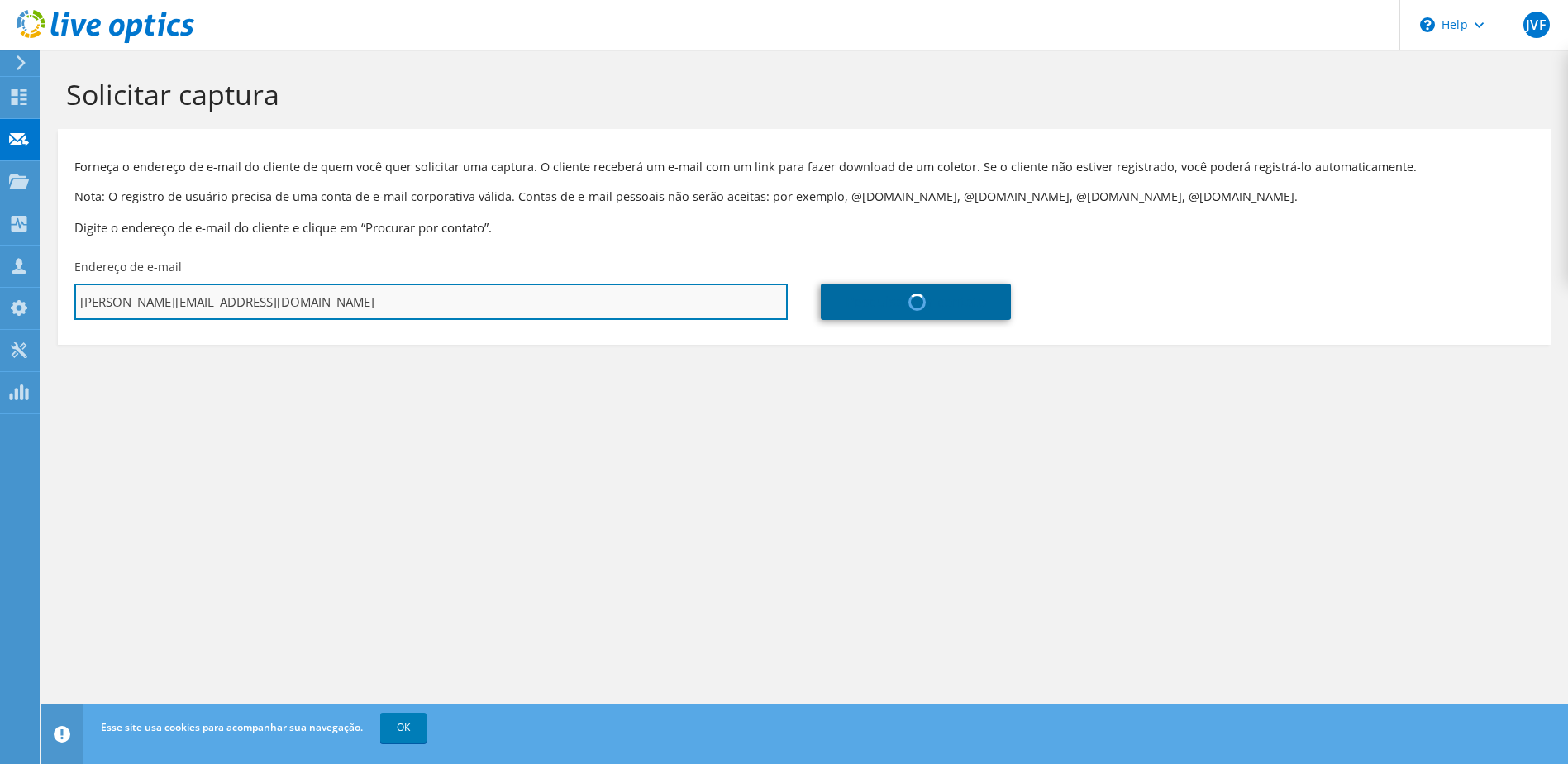
type input "Brasil"
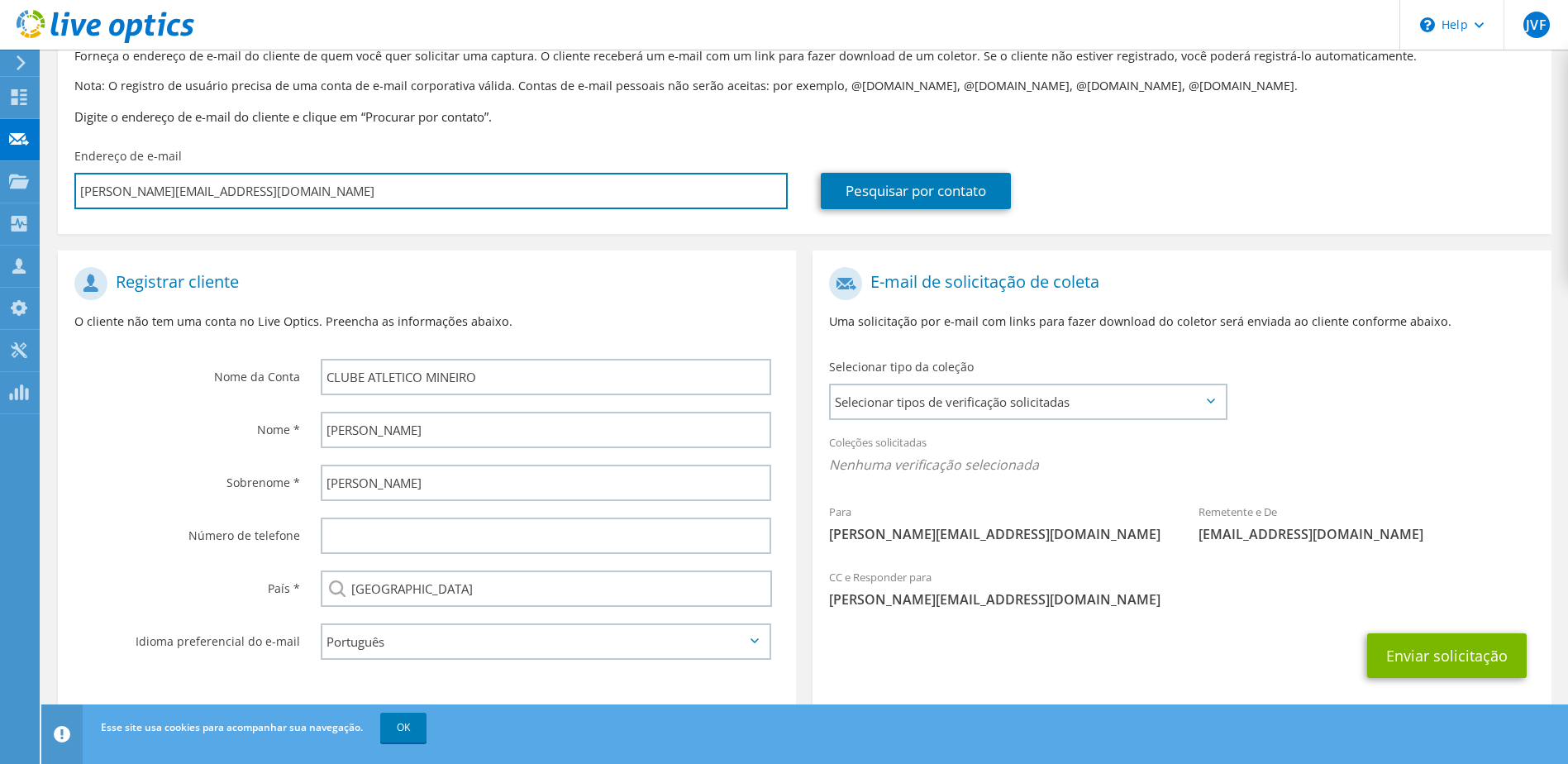
scroll to position [140, 0]
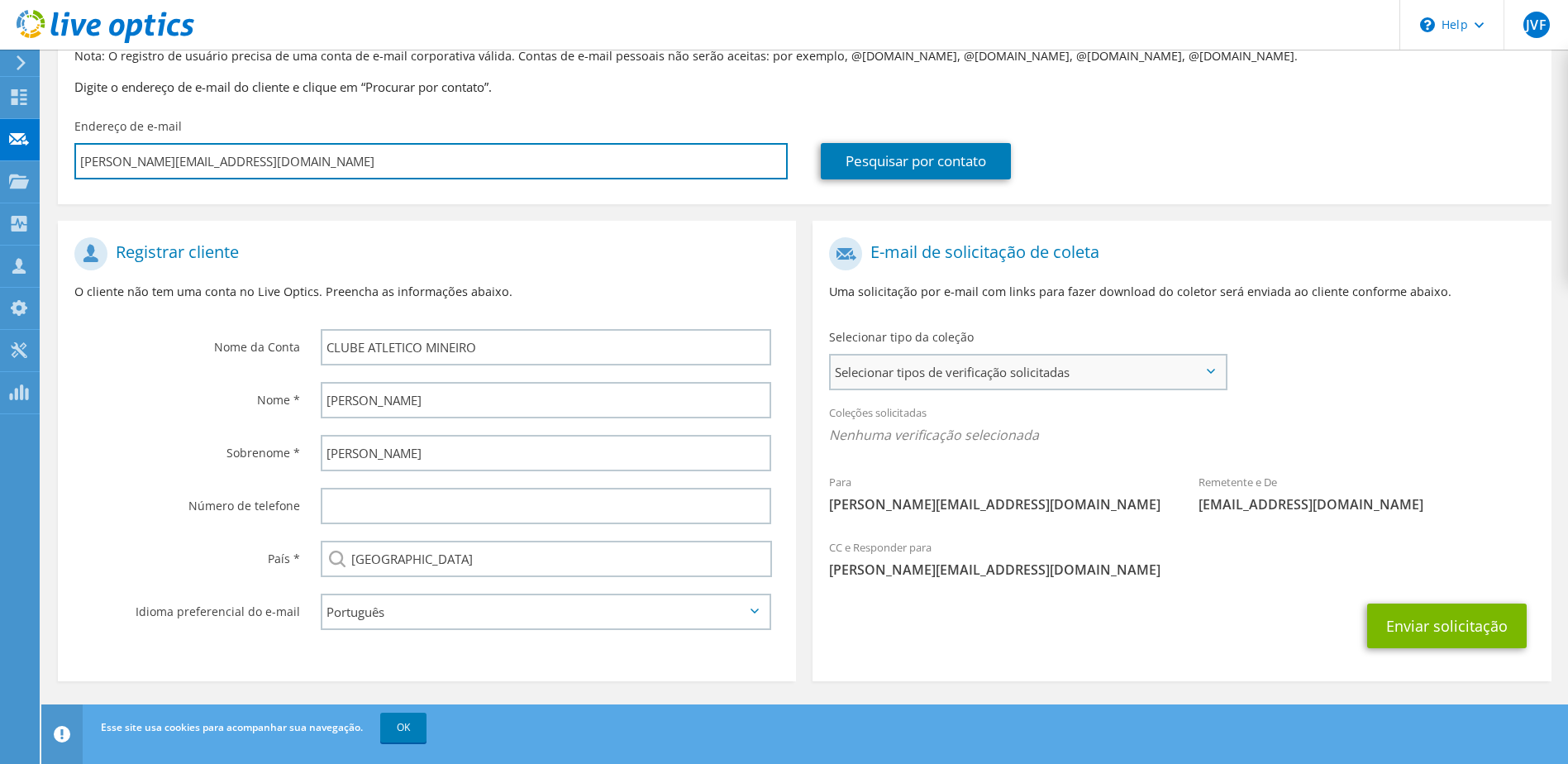
type input "gustavo.batista@atletico.com.br"
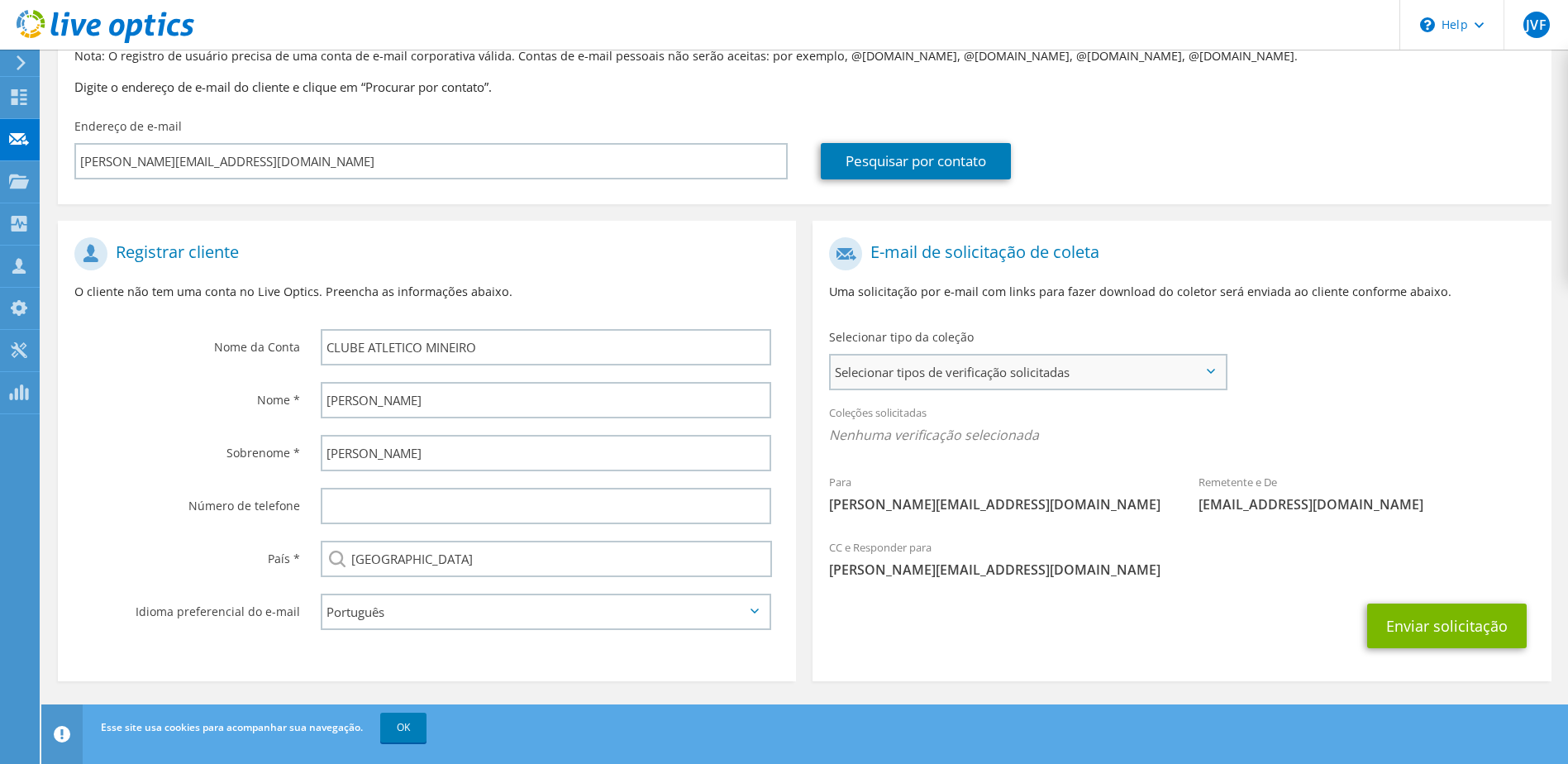
click at [1150, 362] on span "Selecionar tipos de verificação solicitadas" at bounding box center [1028, 372] width 393 height 33
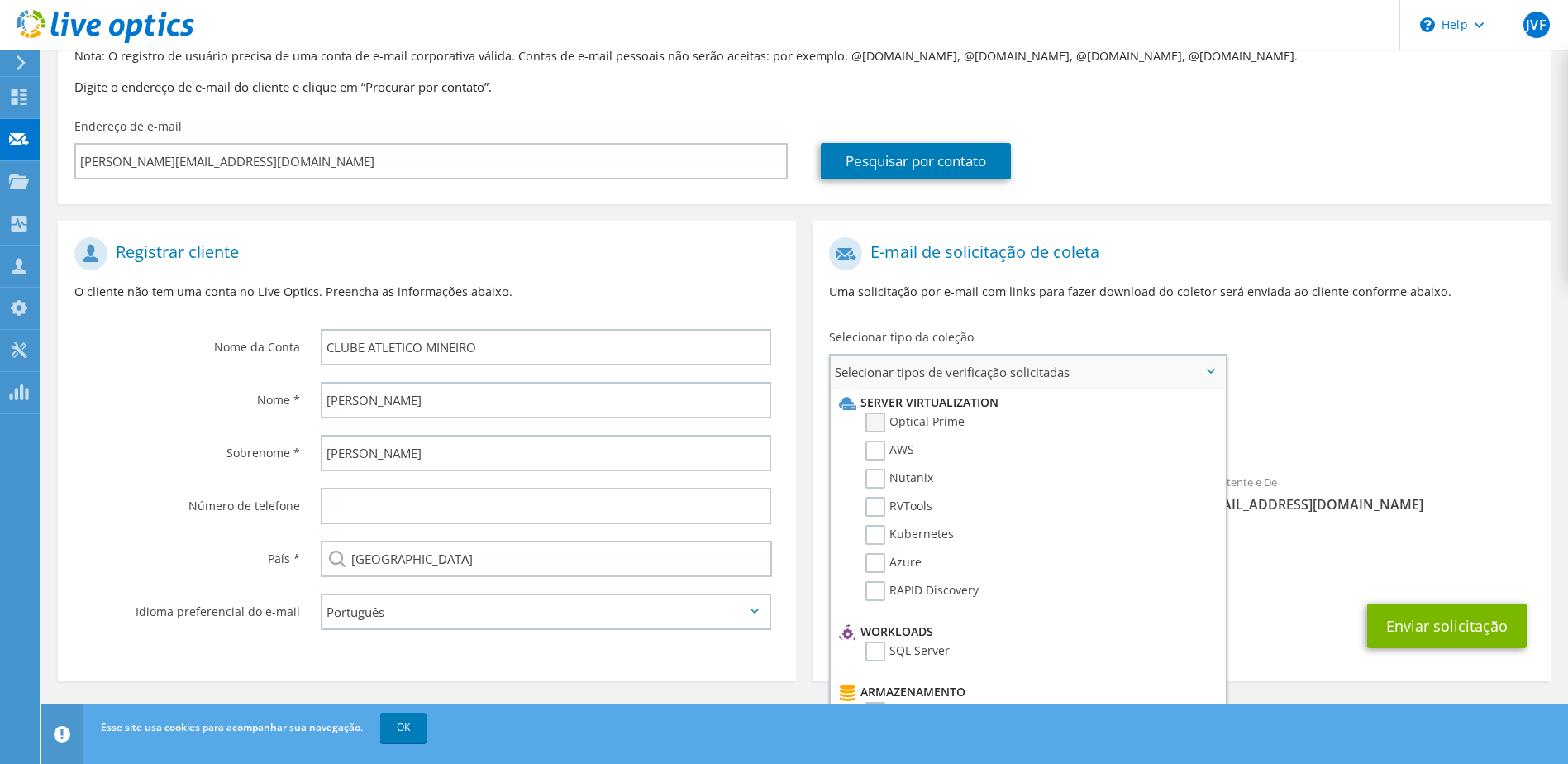
click at [881, 420] on label "Optical Prime" at bounding box center [916, 423] width 100 height 20
click at [0, 0] on input "Optical Prime" at bounding box center [0, 0] width 0 height 0
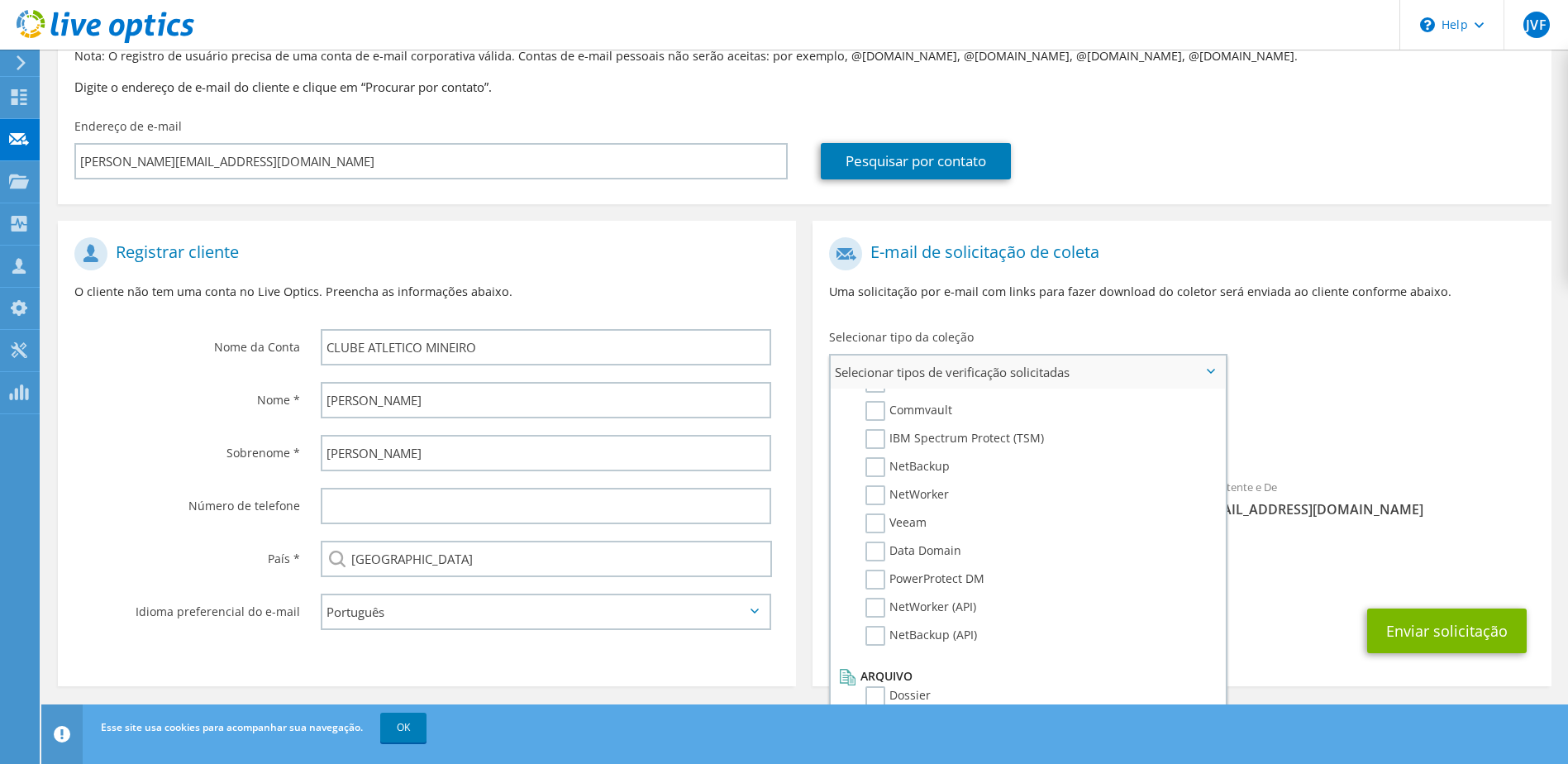
scroll to position [786, 0]
click at [1240, 333] on div "Selecionar tipo da coleção Selecionar tipos de verificação solicitadas Server V…" at bounding box center [1028, 358] width 431 height 75
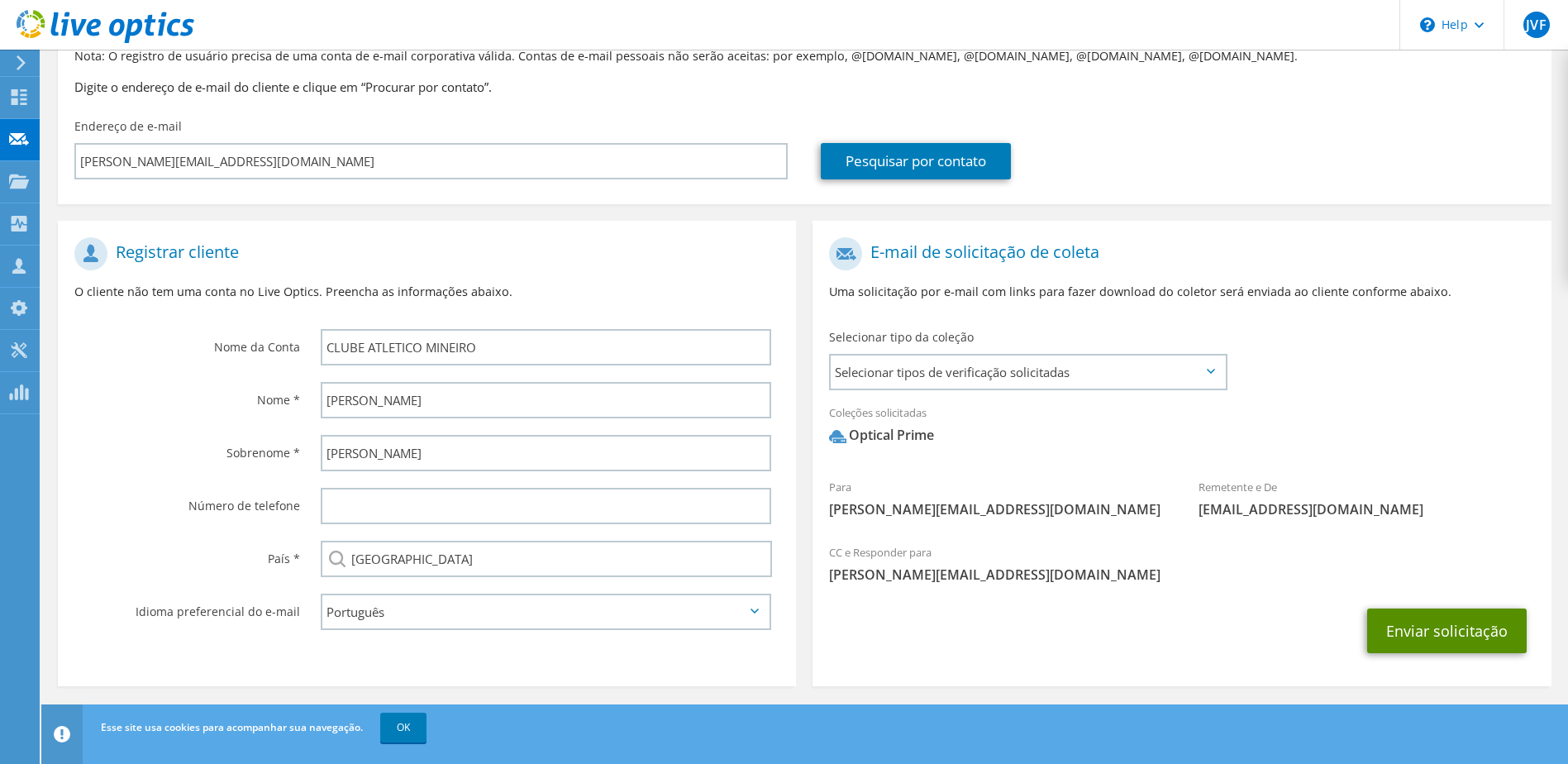
click at [1469, 615] on button "Enviar solicitação" at bounding box center [1447, 631] width 159 height 45
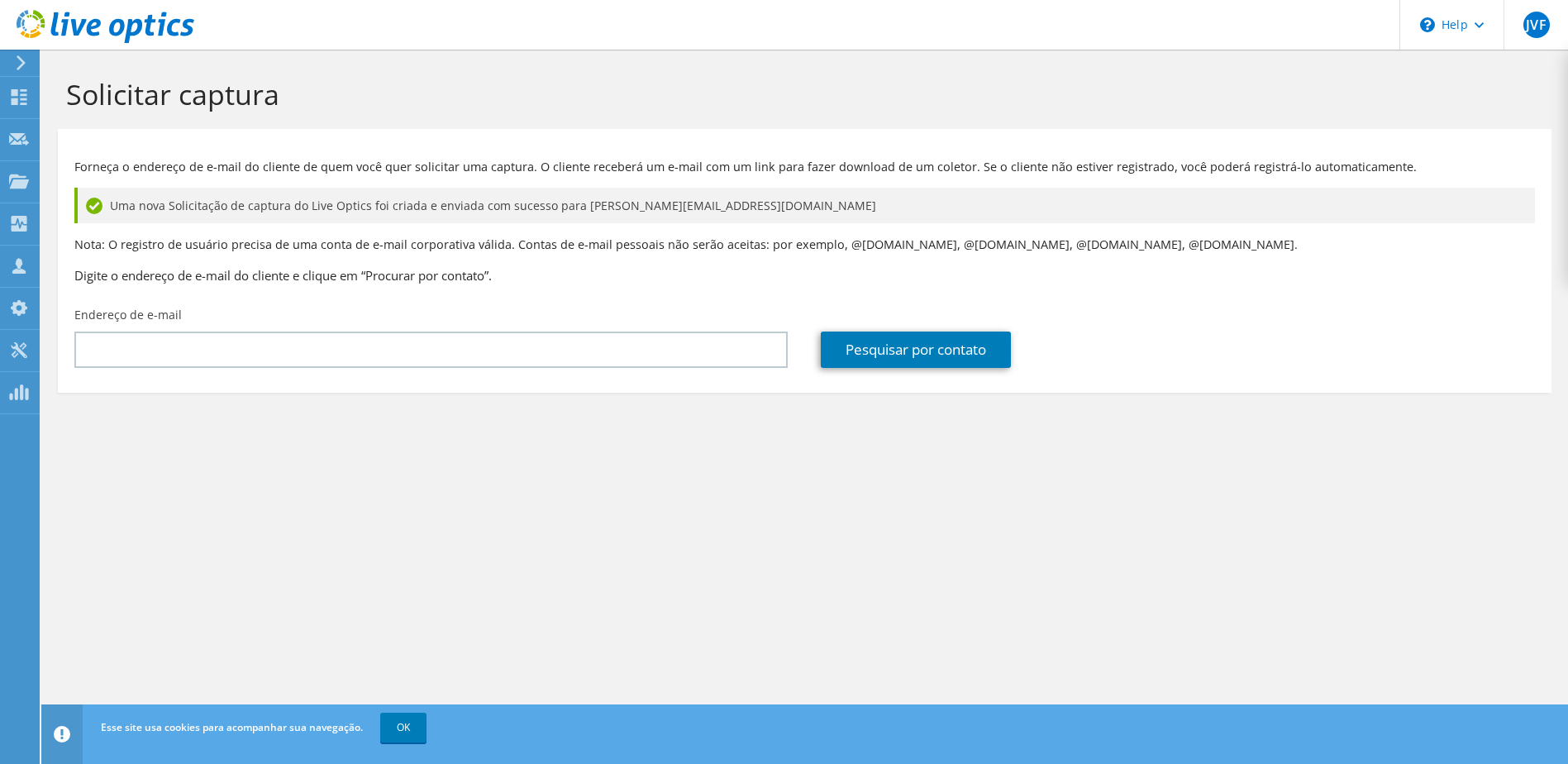
click at [22, 66] on use at bounding box center [21, 63] width 9 height 15
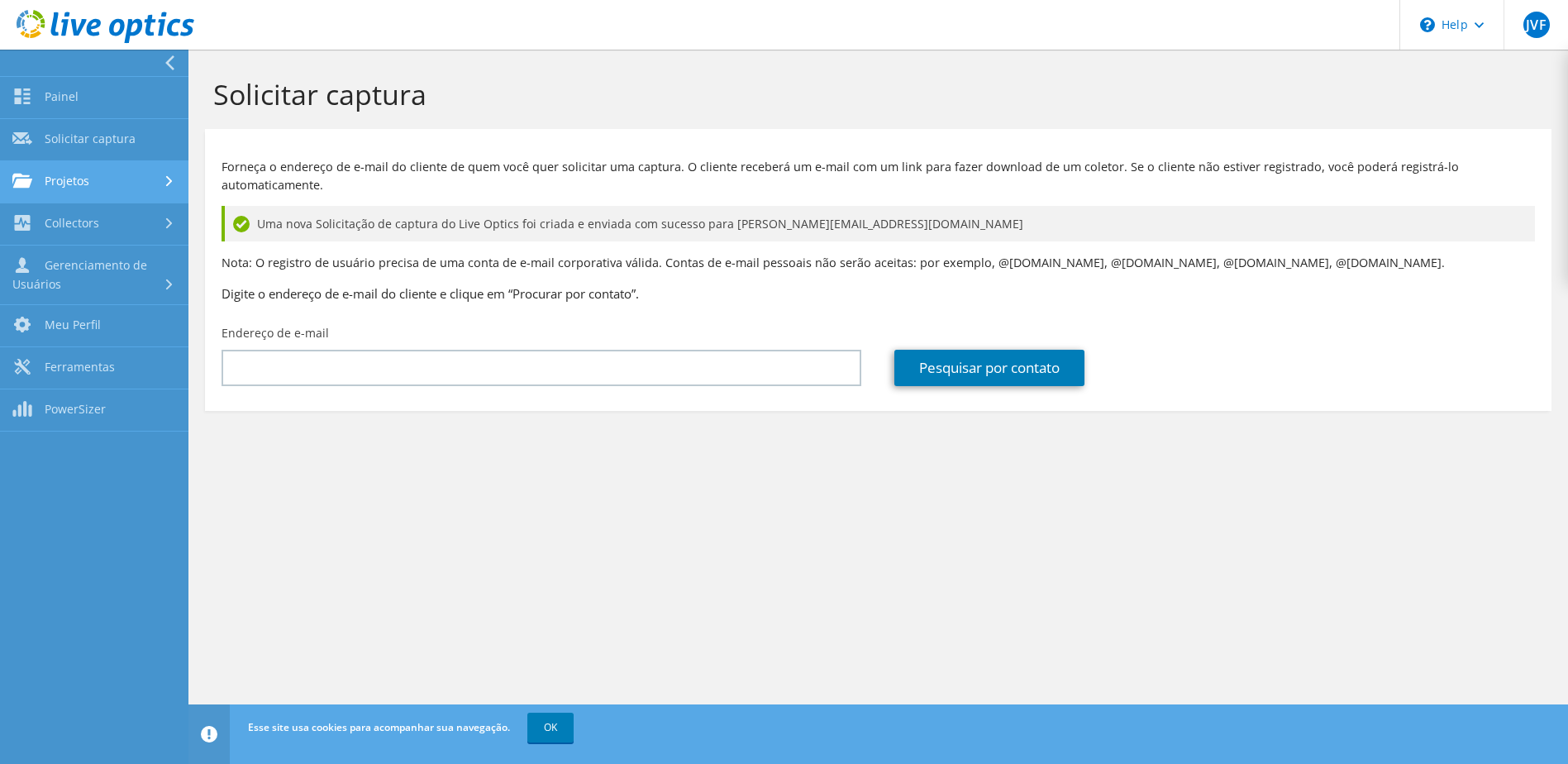
click at [101, 173] on link "Projetos" at bounding box center [94, 182] width 188 height 42
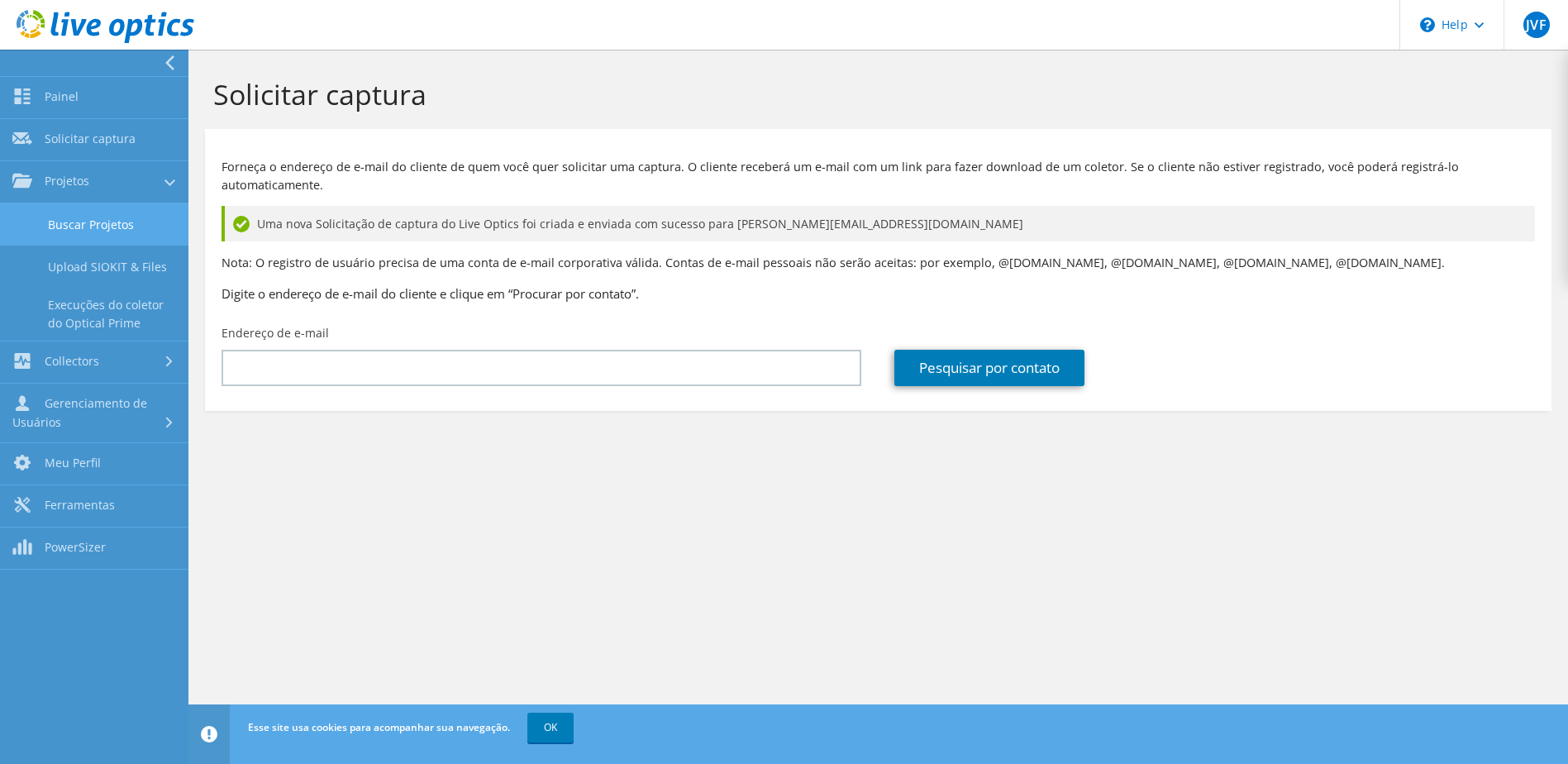
click at [68, 236] on link "Buscar Projetos" at bounding box center [94, 224] width 188 height 42
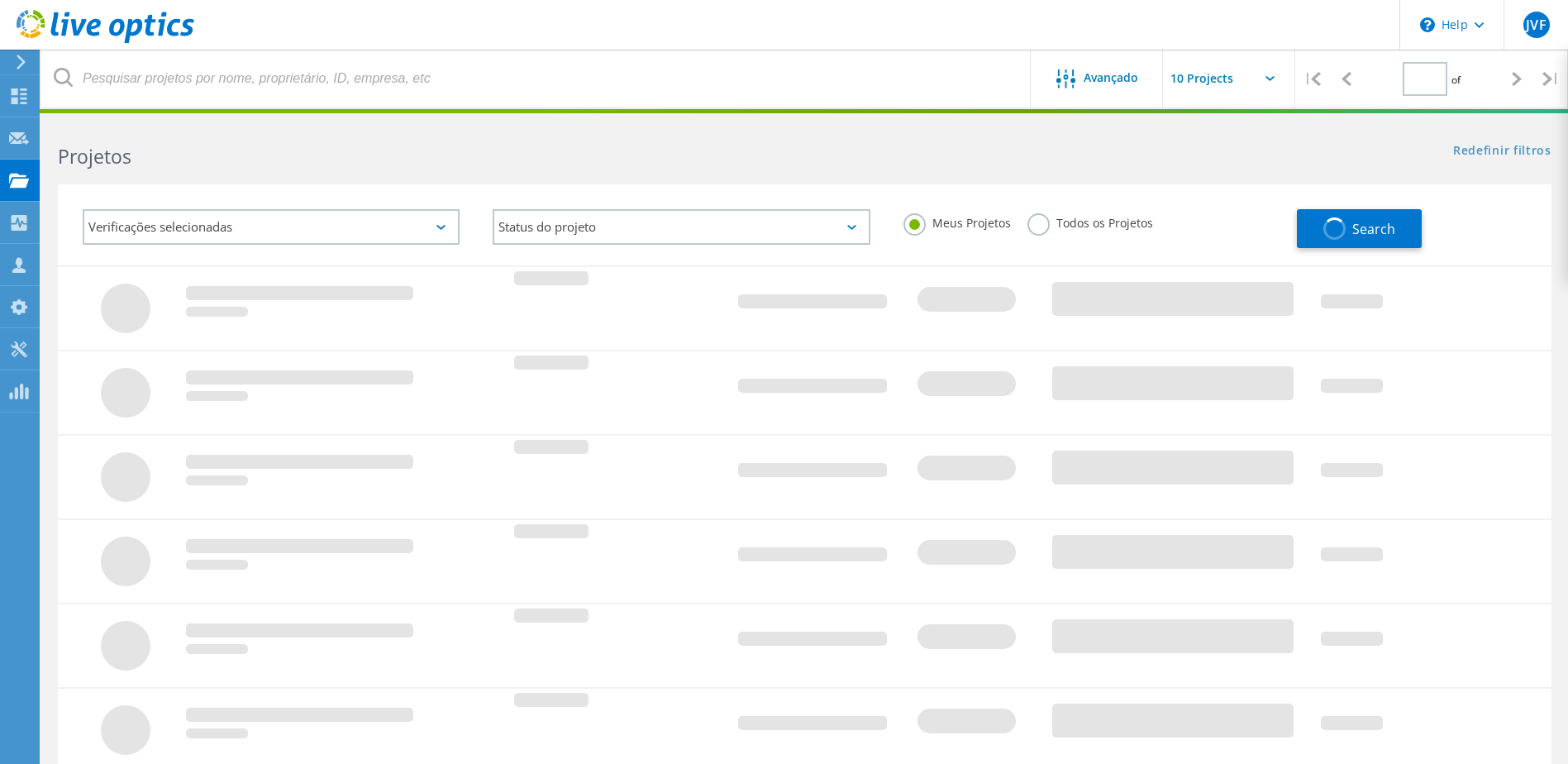
type input "1"
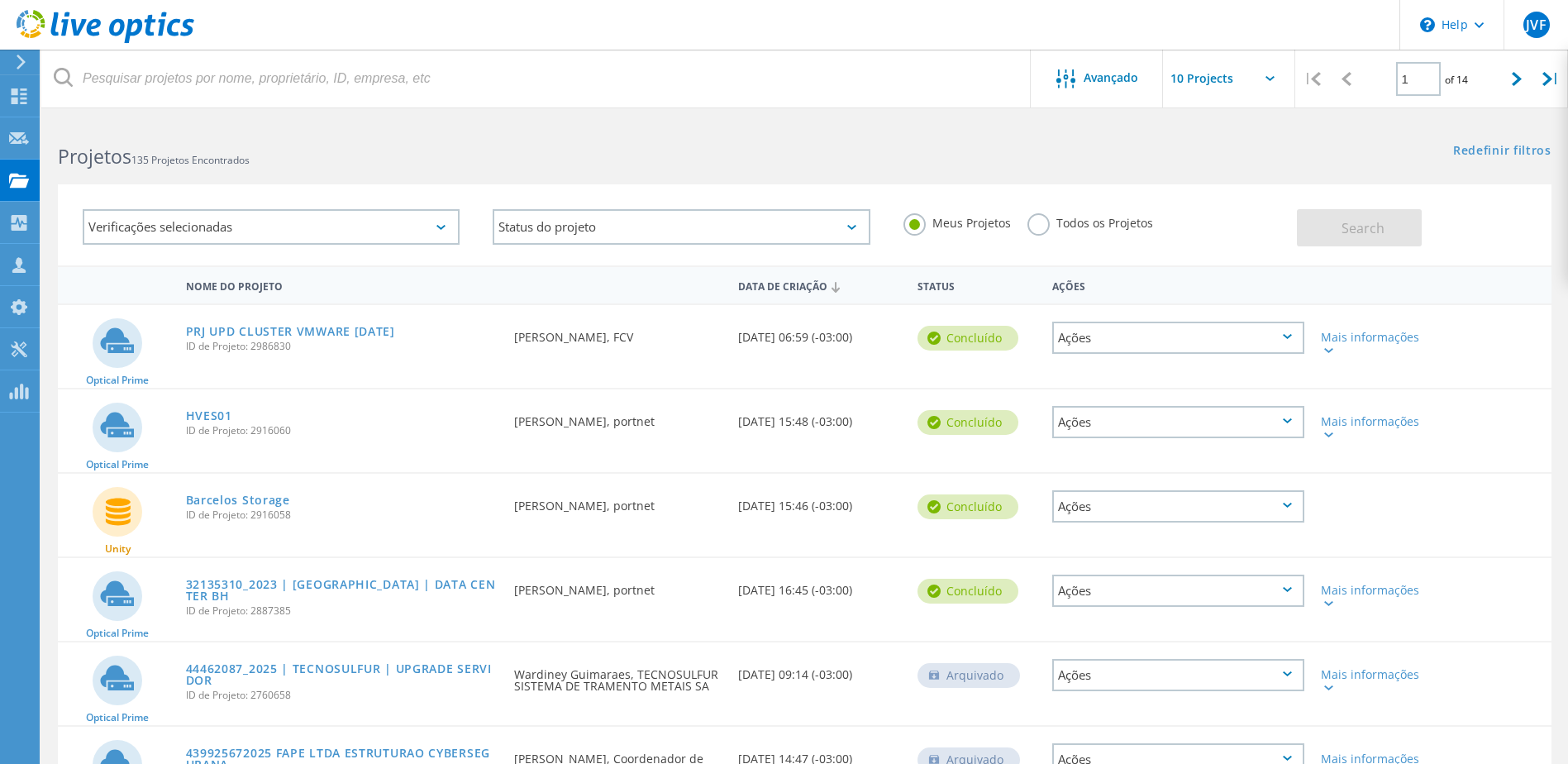
click at [364, 289] on div "Nome do Projeto" at bounding box center [342, 285] width 329 height 31
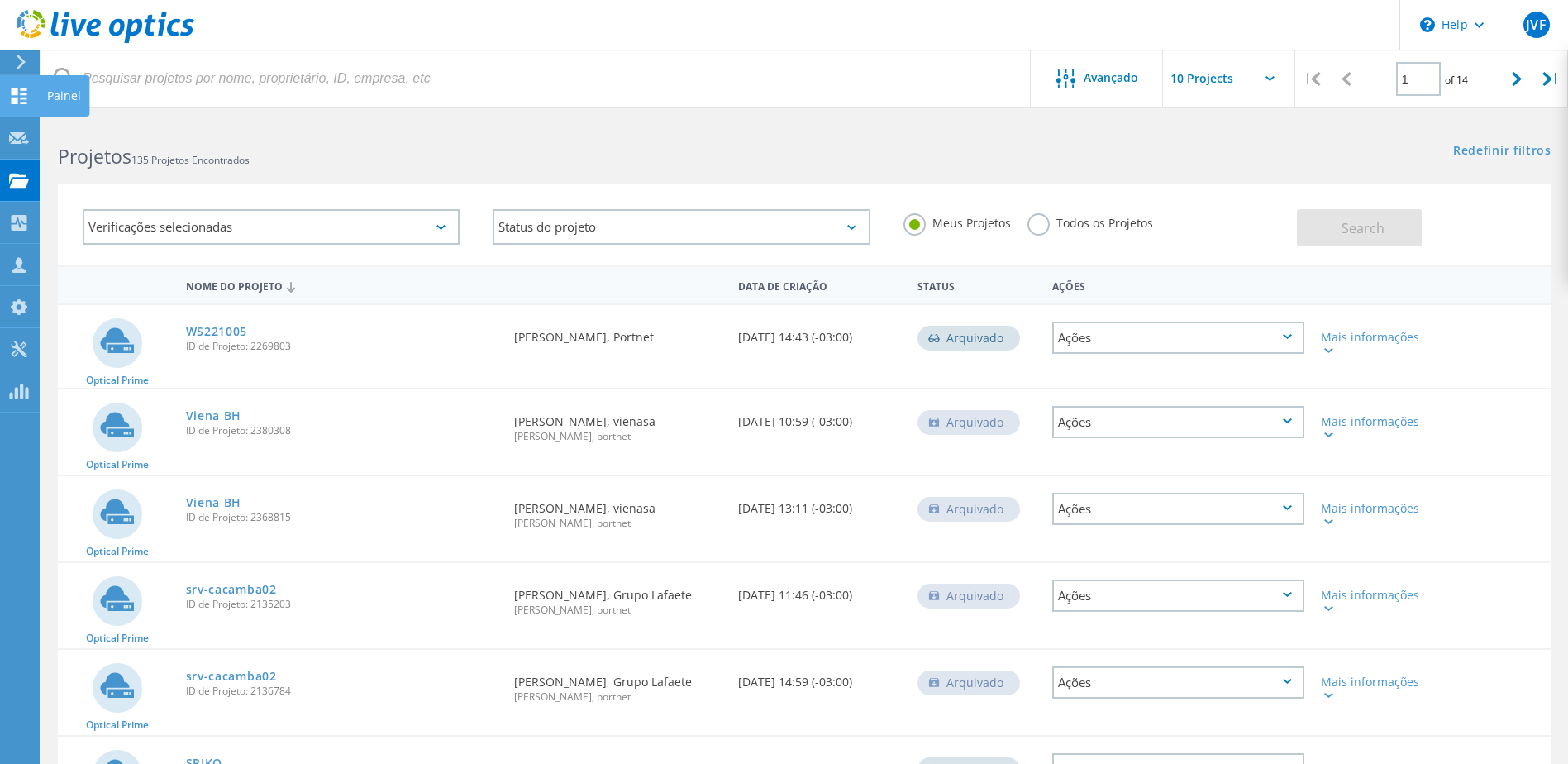
click at [20, 104] on div at bounding box center [19, 99] width 20 height 18
